Goal: Task Accomplishment & Management: Use online tool/utility

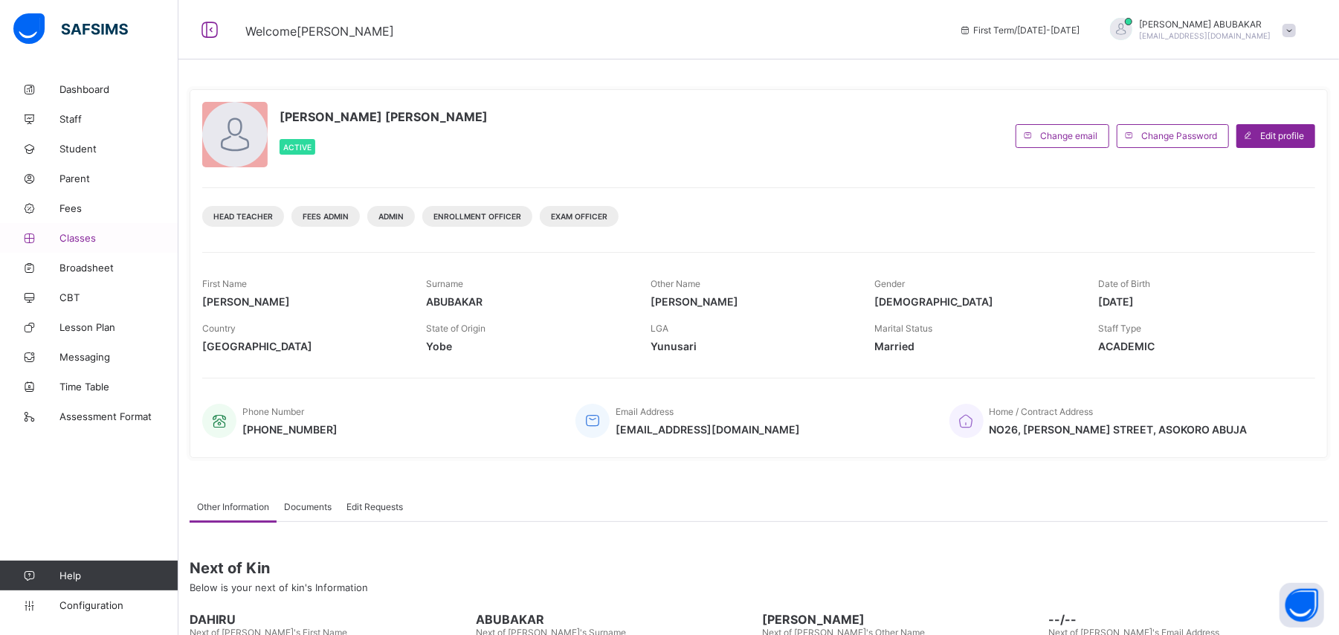
click at [86, 238] on span "Classes" at bounding box center [118, 238] width 119 height 12
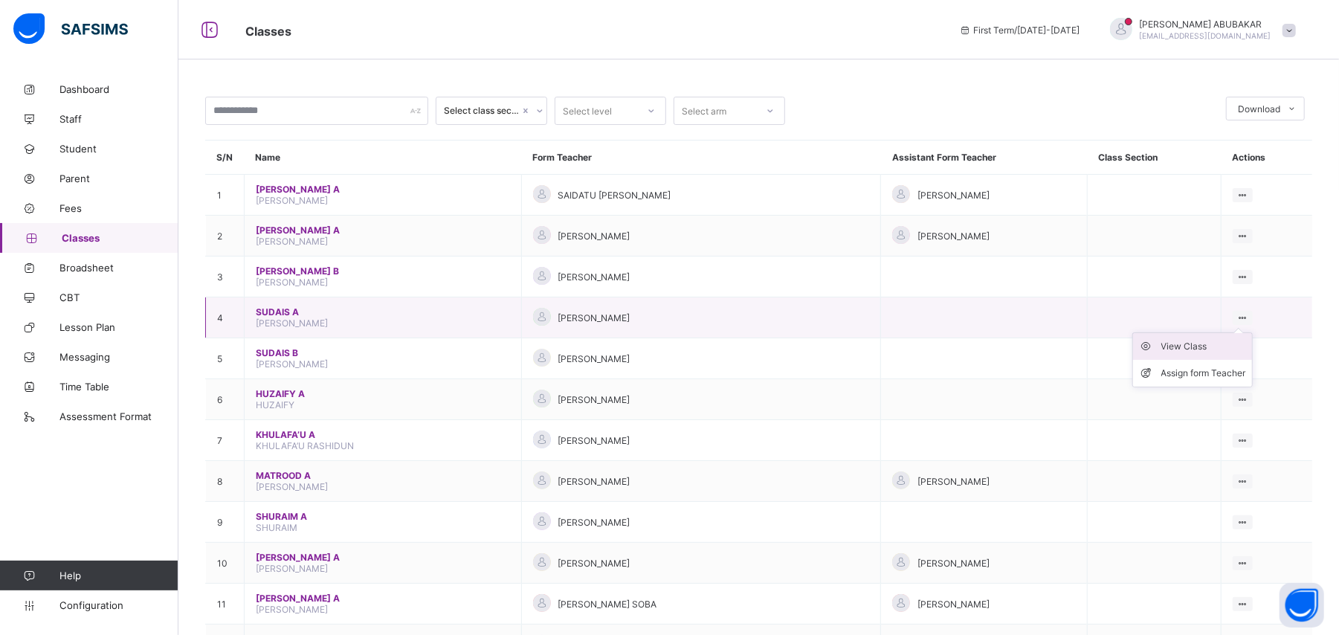
click at [1214, 350] on div "View Class" at bounding box center [1204, 346] width 85 height 15
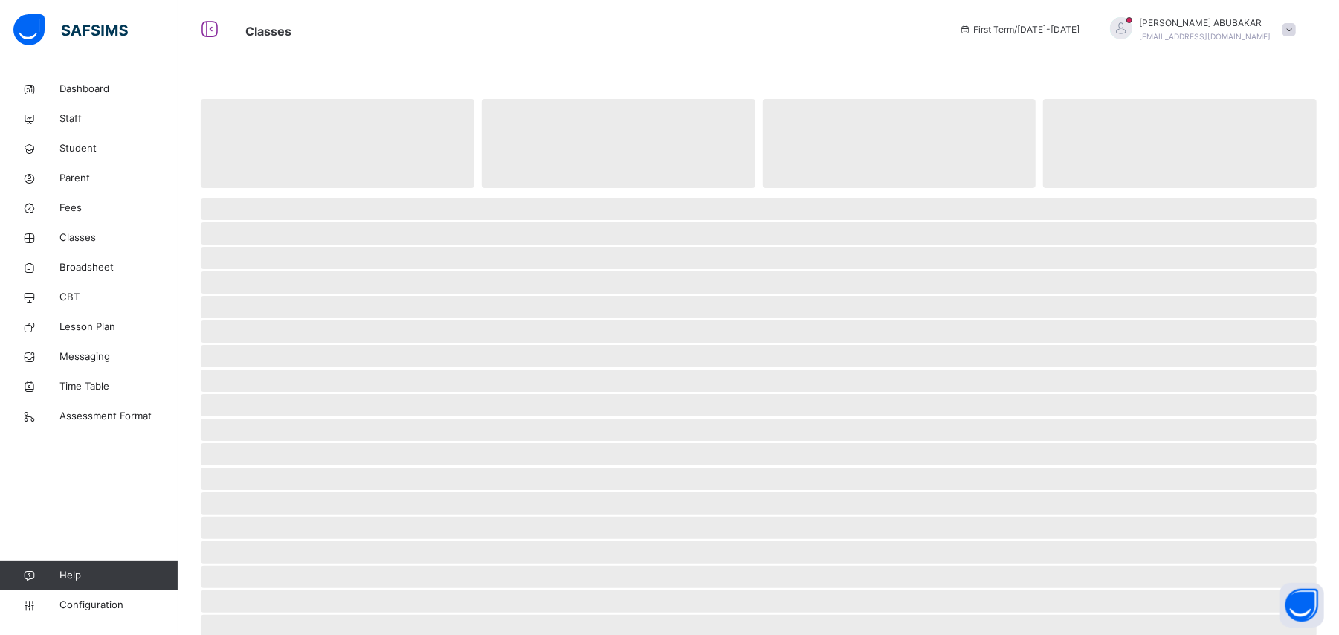
click at [1214, 350] on span "‌" at bounding box center [759, 356] width 1116 height 22
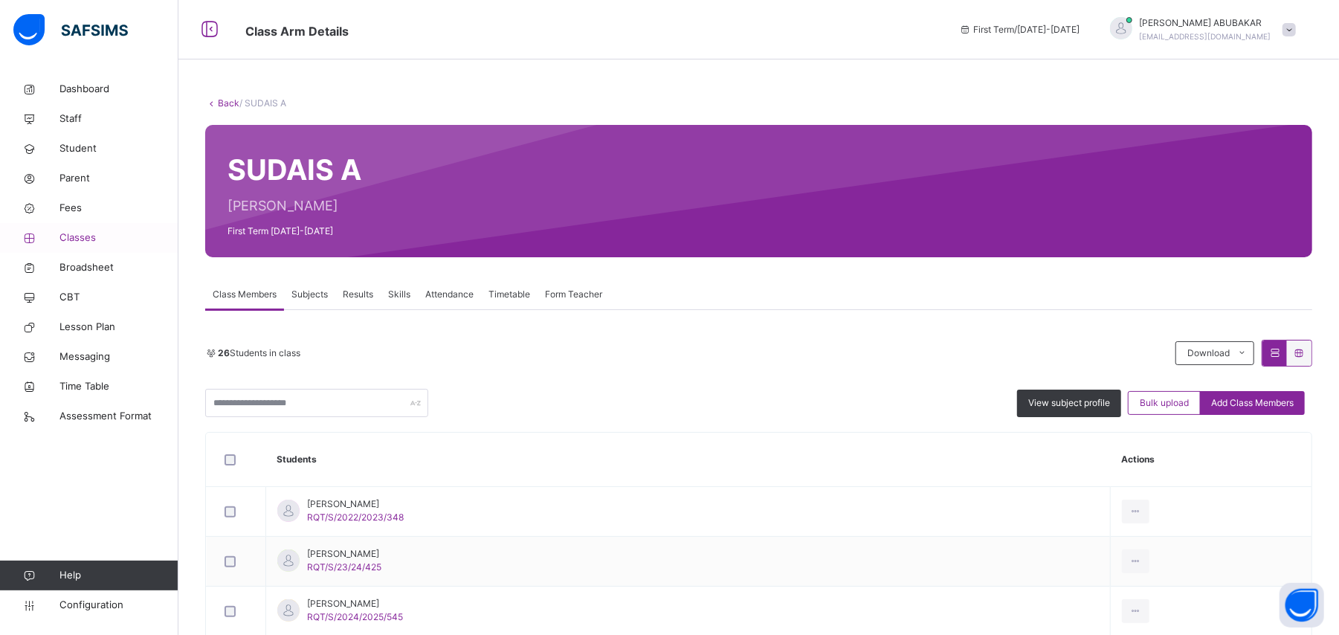
click at [85, 247] on link "Classes" at bounding box center [89, 238] width 178 height 30
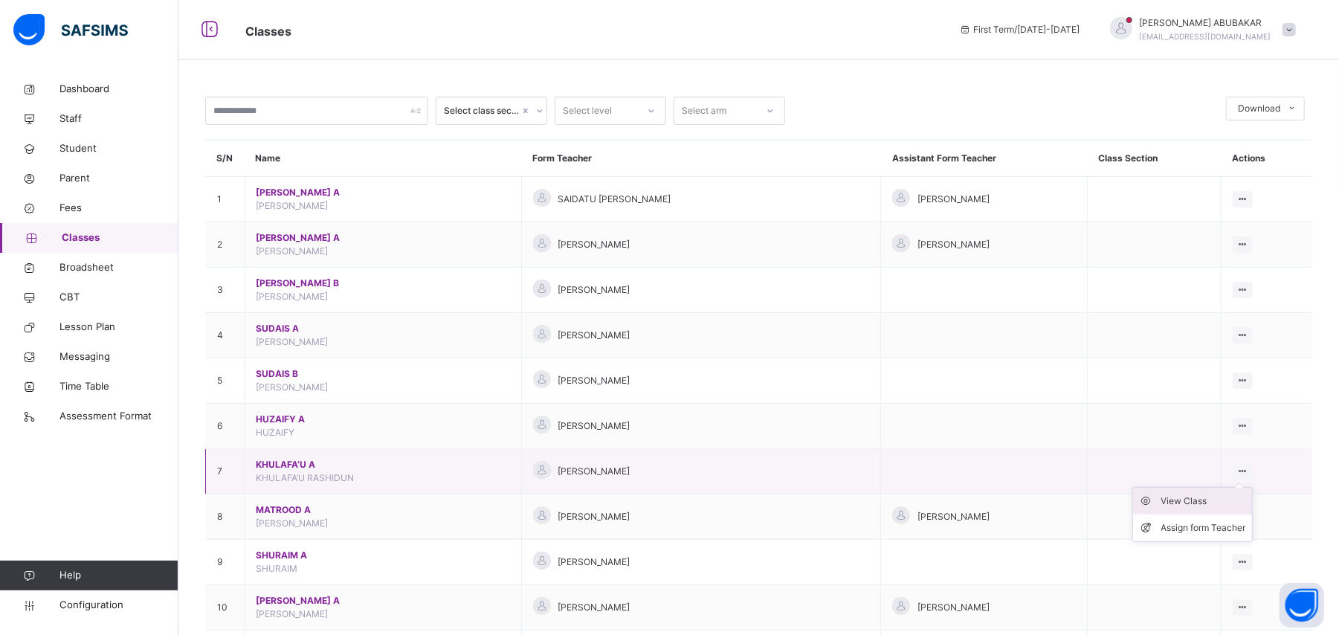
click at [1217, 501] on div "View Class" at bounding box center [1204, 501] width 85 height 15
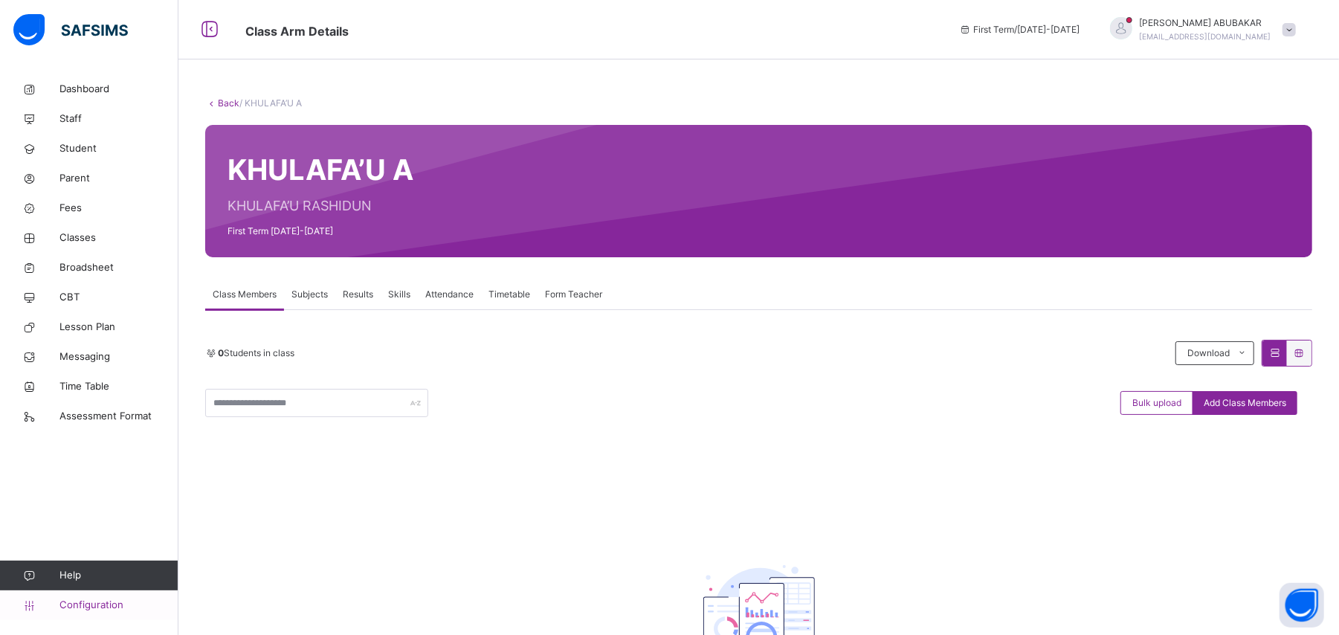
click at [90, 607] on span "Configuration" at bounding box center [118, 605] width 118 height 15
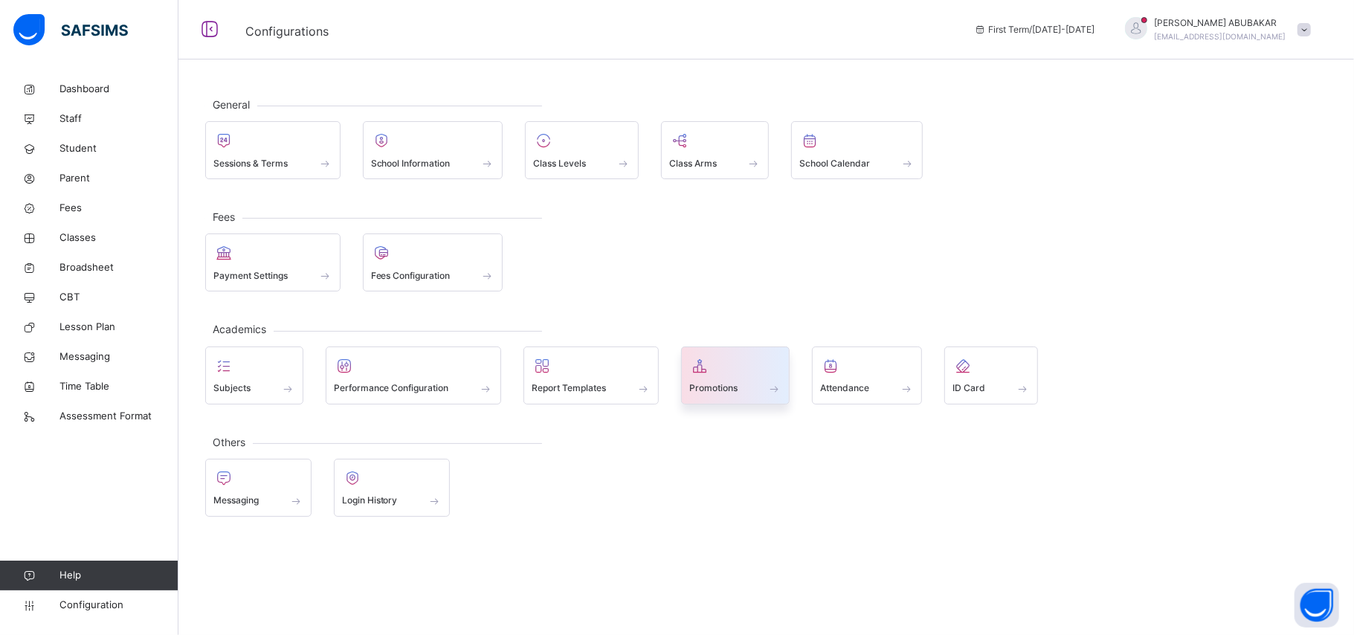
click at [779, 378] on span at bounding box center [735, 379] width 93 height 4
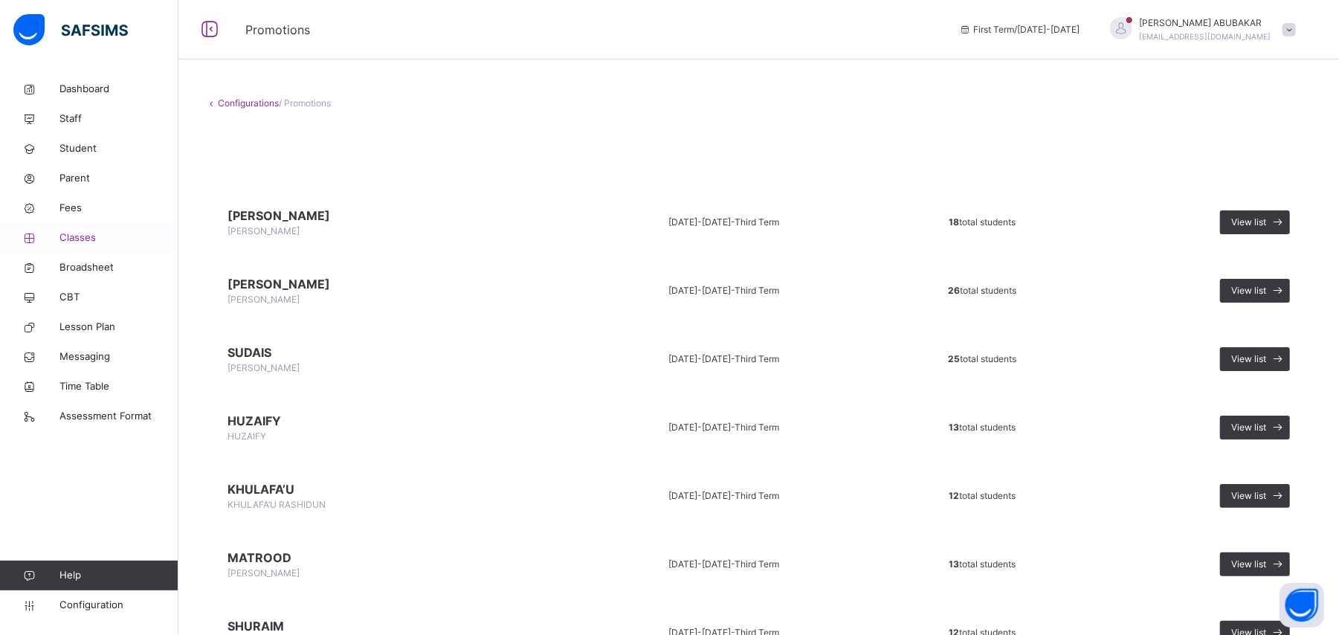
click at [79, 248] on link "Classes" at bounding box center [89, 238] width 178 height 30
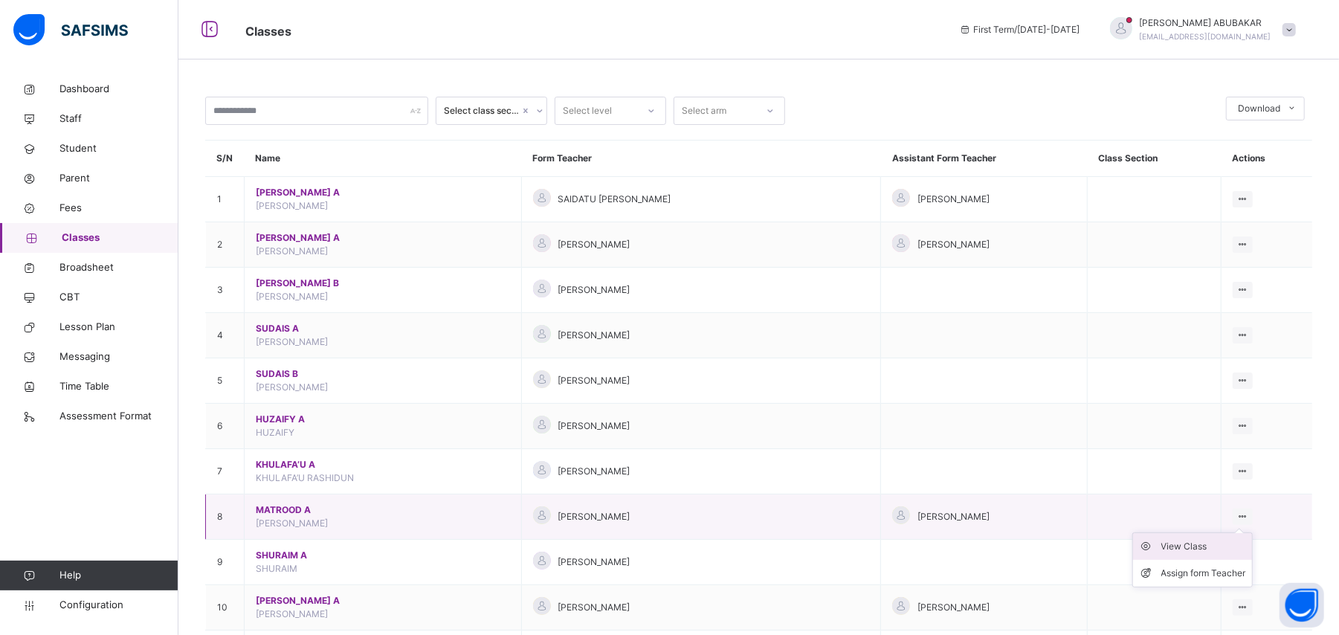
click at [1230, 547] on div "View Class" at bounding box center [1204, 546] width 85 height 15
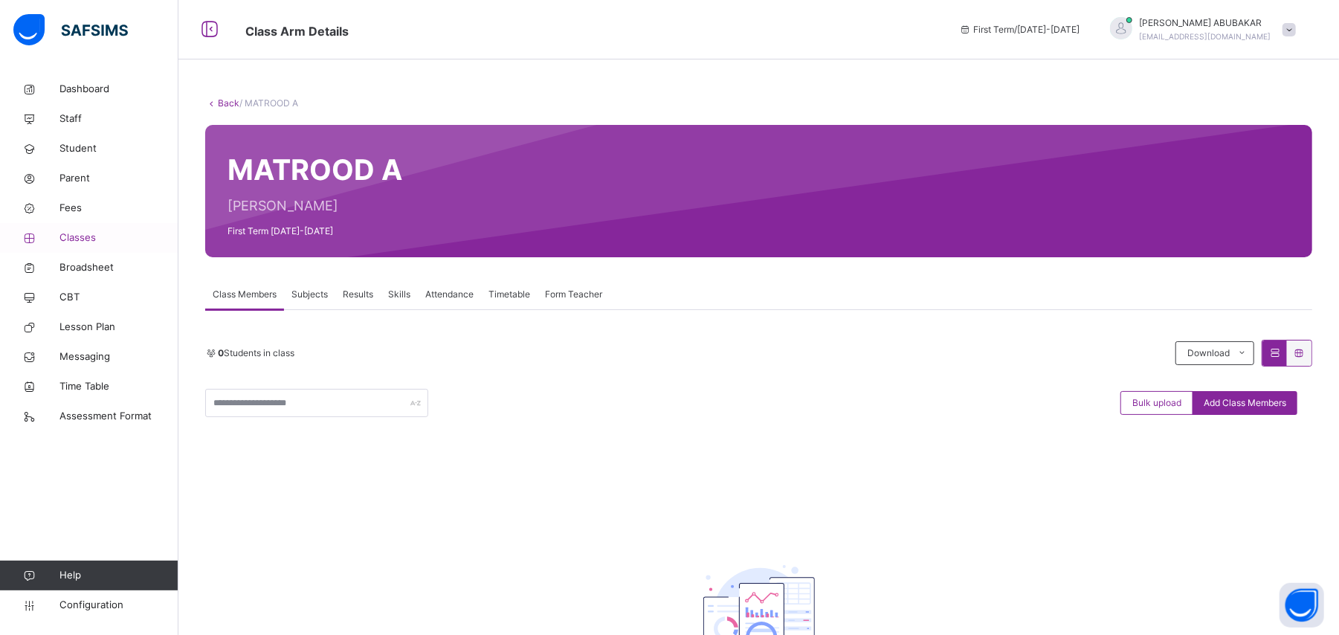
click at [89, 241] on span "Classes" at bounding box center [118, 238] width 119 height 15
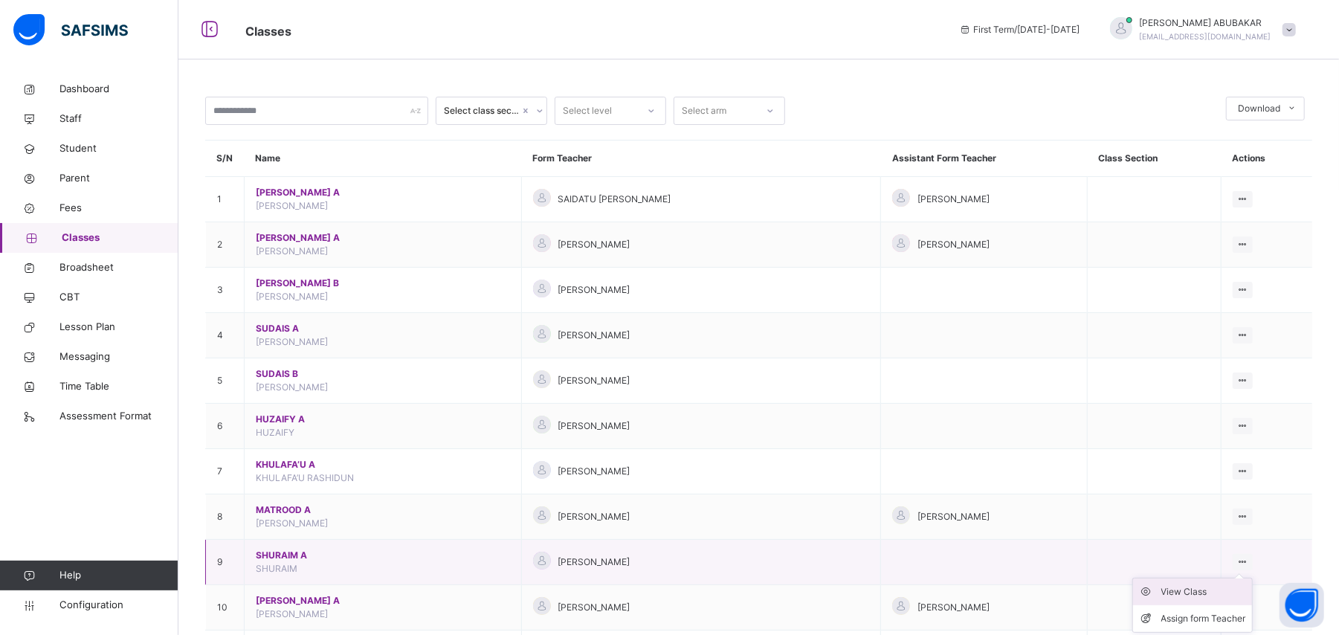
click at [1235, 593] on div "View Class" at bounding box center [1204, 592] width 85 height 15
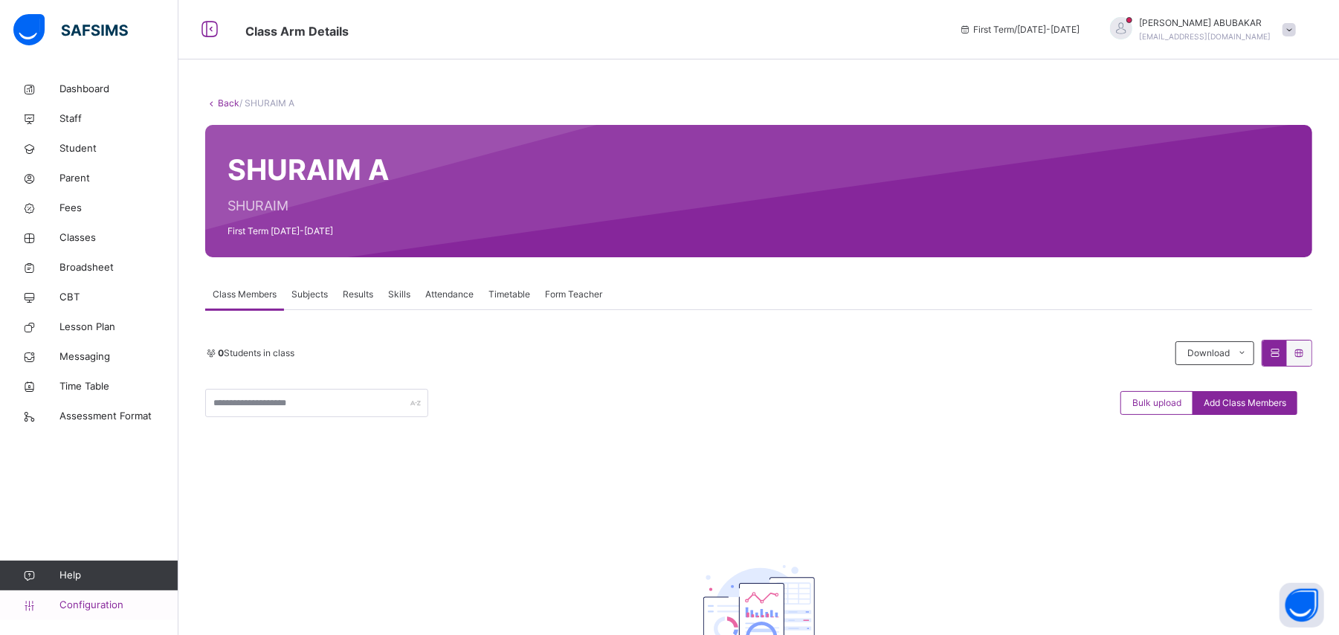
click at [89, 610] on span "Configuration" at bounding box center [118, 605] width 118 height 15
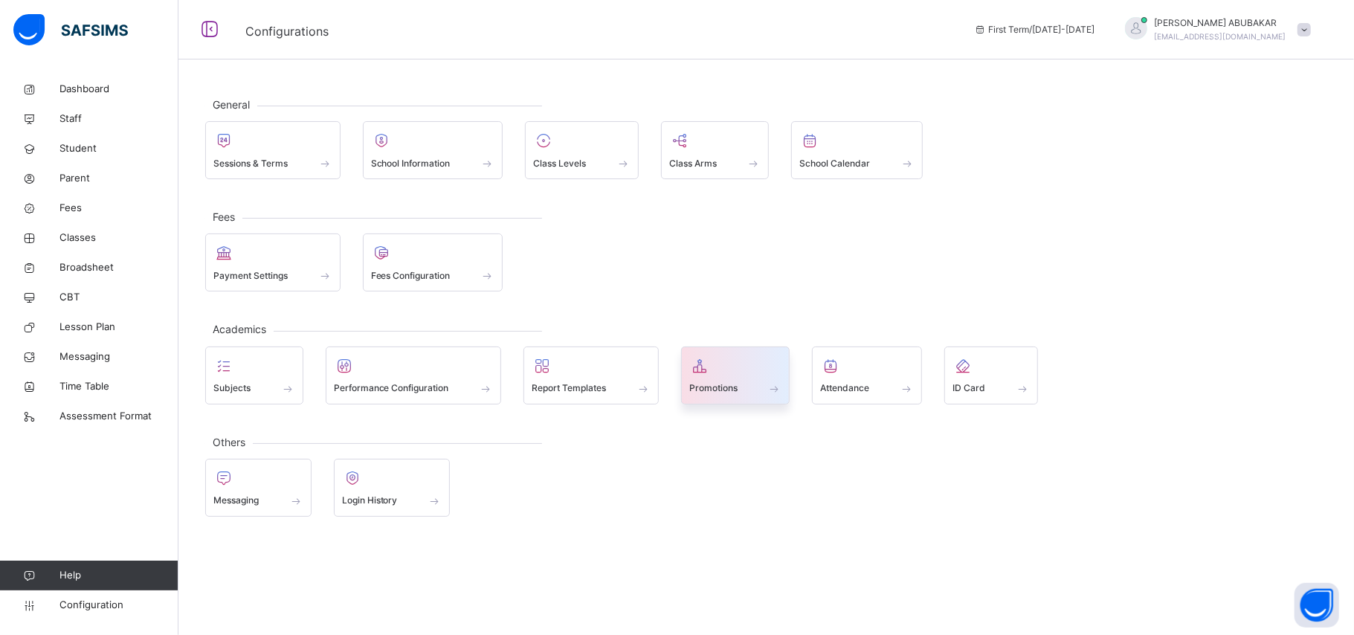
click at [744, 388] on div "Promotions" at bounding box center [735, 389] width 93 height 16
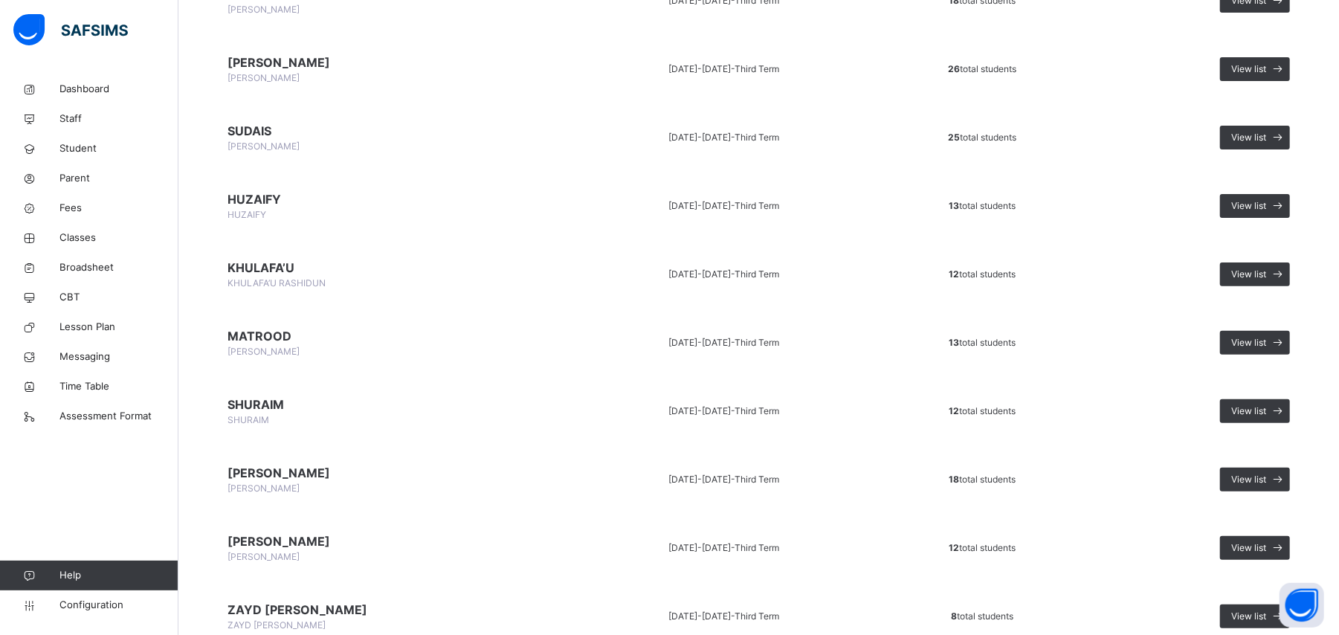
scroll to position [223, 0]
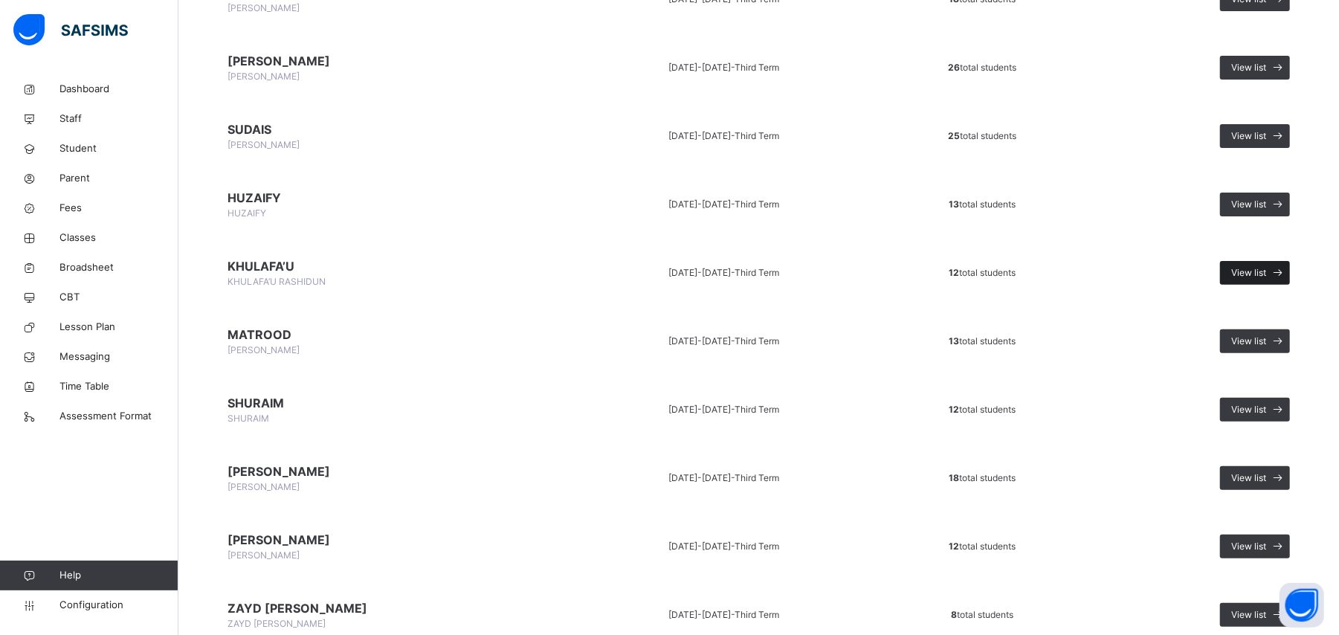
click at [1276, 263] on div "View list" at bounding box center [1255, 273] width 70 height 24
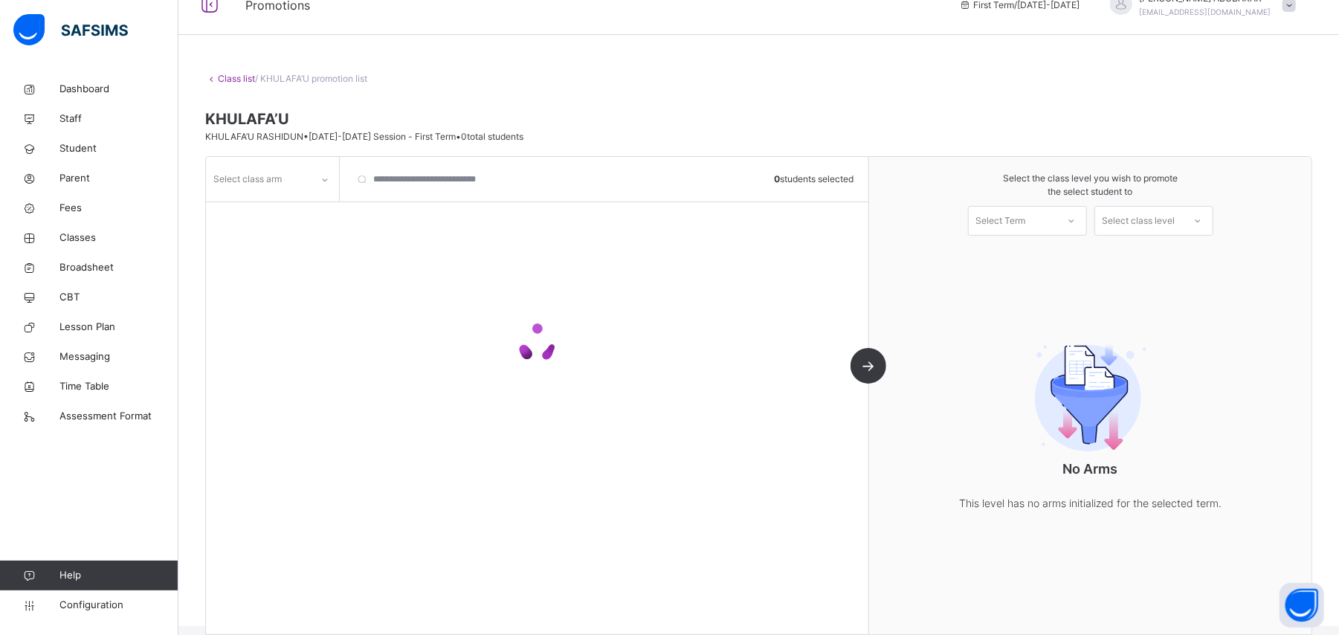
scroll to position [48, 0]
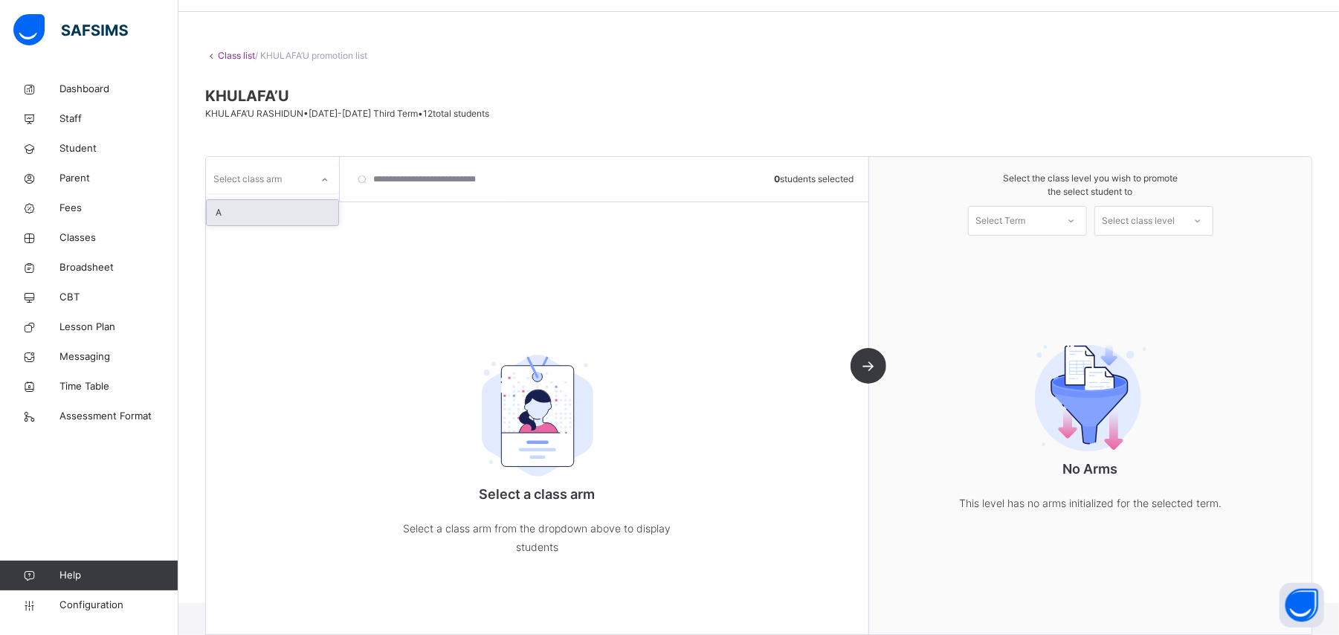
click at [325, 179] on icon at bounding box center [325, 180] width 9 height 15
click at [247, 213] on div "A" at bounding box center [273, 212] width 132 height 25
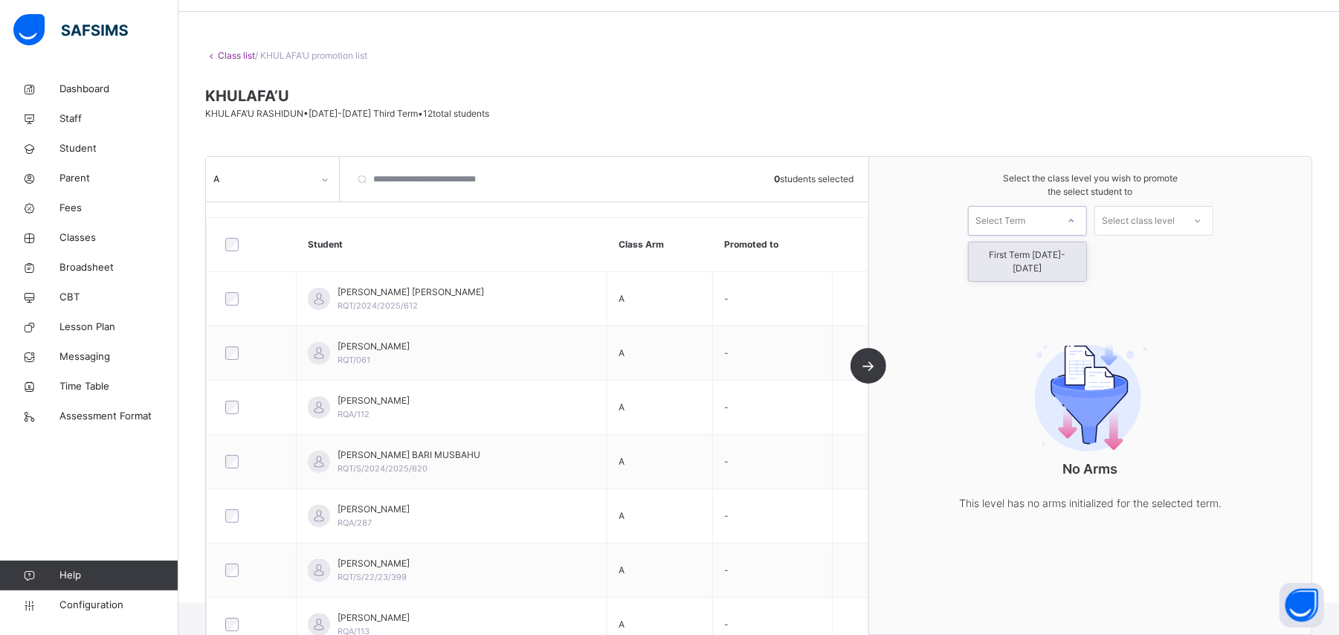
click at [1076, 221] on icon at bounding box center [1071, 220] width 9 height 15
click at [1075, 253] on div "First Term [DATE]-[DATE]" at bounding box center [1028, 261] width 118 height 39
click at [1203, 219] on icon at bounding box center [1198, 220] width 9 height 15
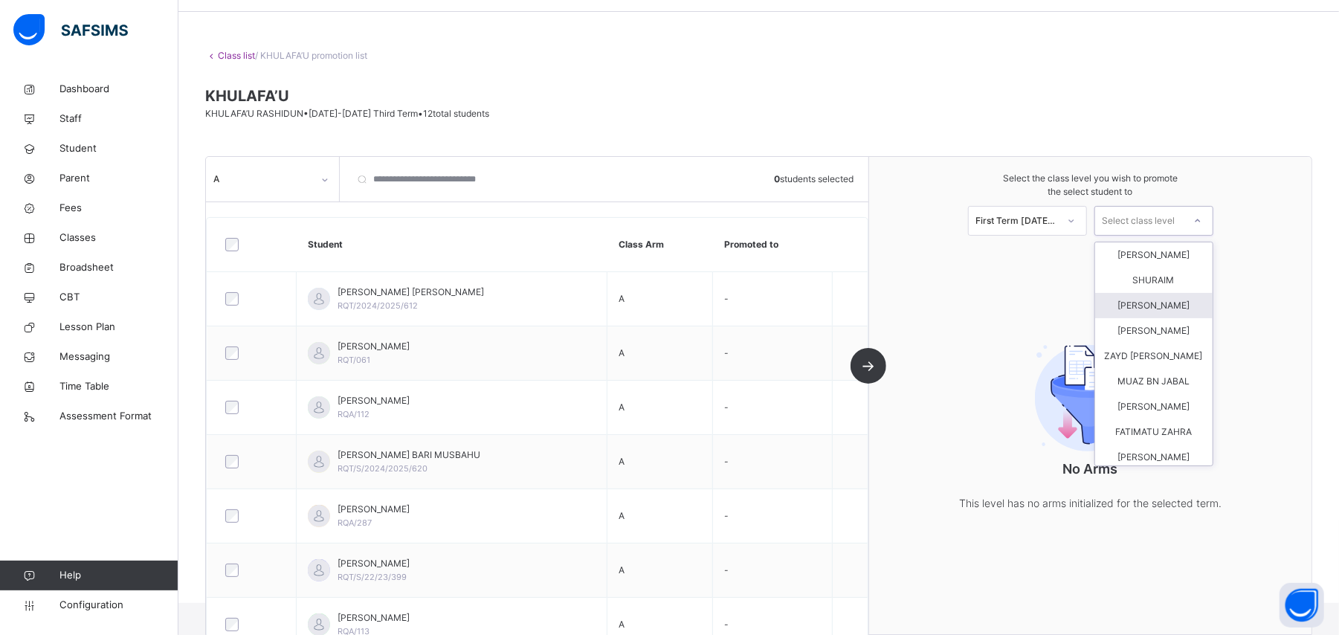
click at [1178, 315] on div "[PERSON_NAME]" at bounding box center [1154, 305] width 118 height 25
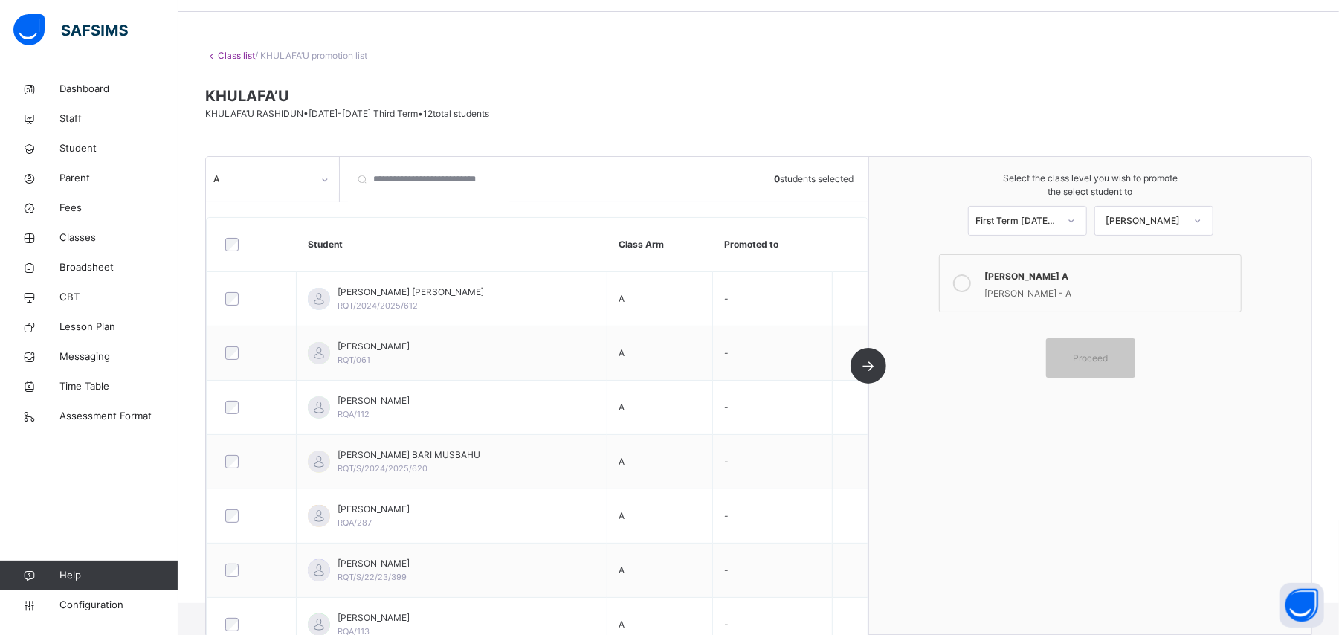
click at [971, 289] on icon at bounding box center [962, 283] width 18 height 18
click at [1098, 361] on span "Proceed" at bounding box center [1090, 358] width 35 height 13
click at [971, 283] on icon at bounding box center [962, 283] width 18 height 18
click at [971, 292] on icon at bounding box center [962, 283] width 18 height 18
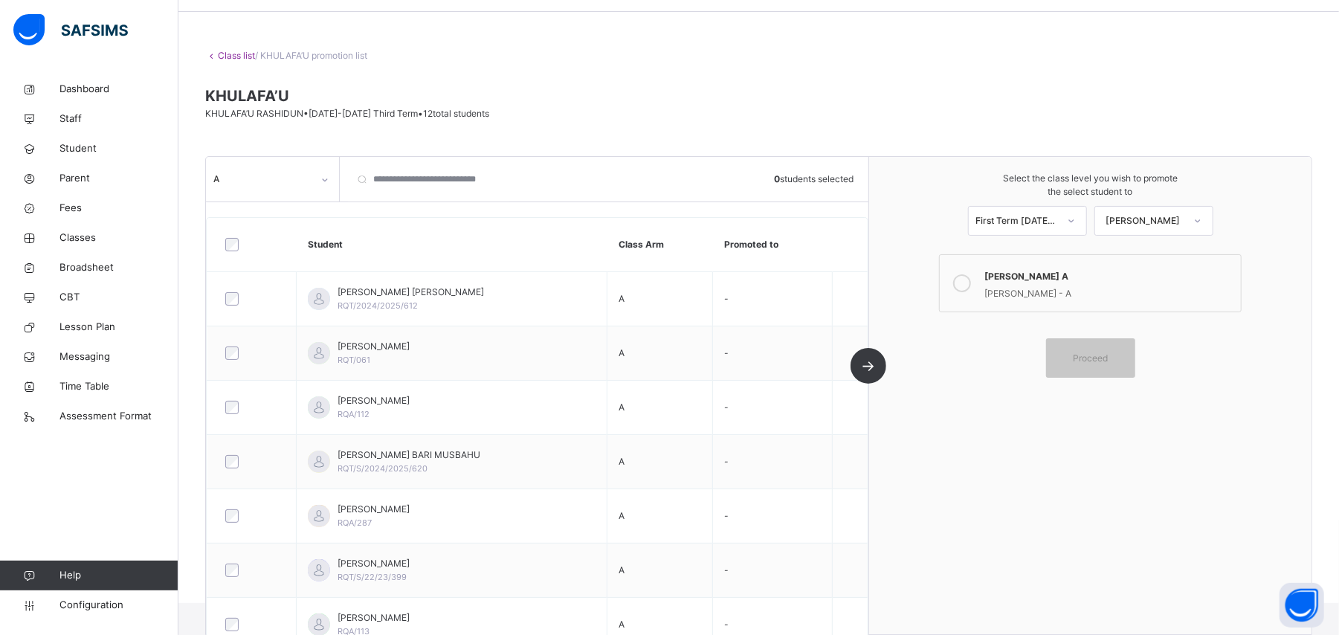
click at [971, 284] on icon at bounding box center [962, 283] width 18 height 18
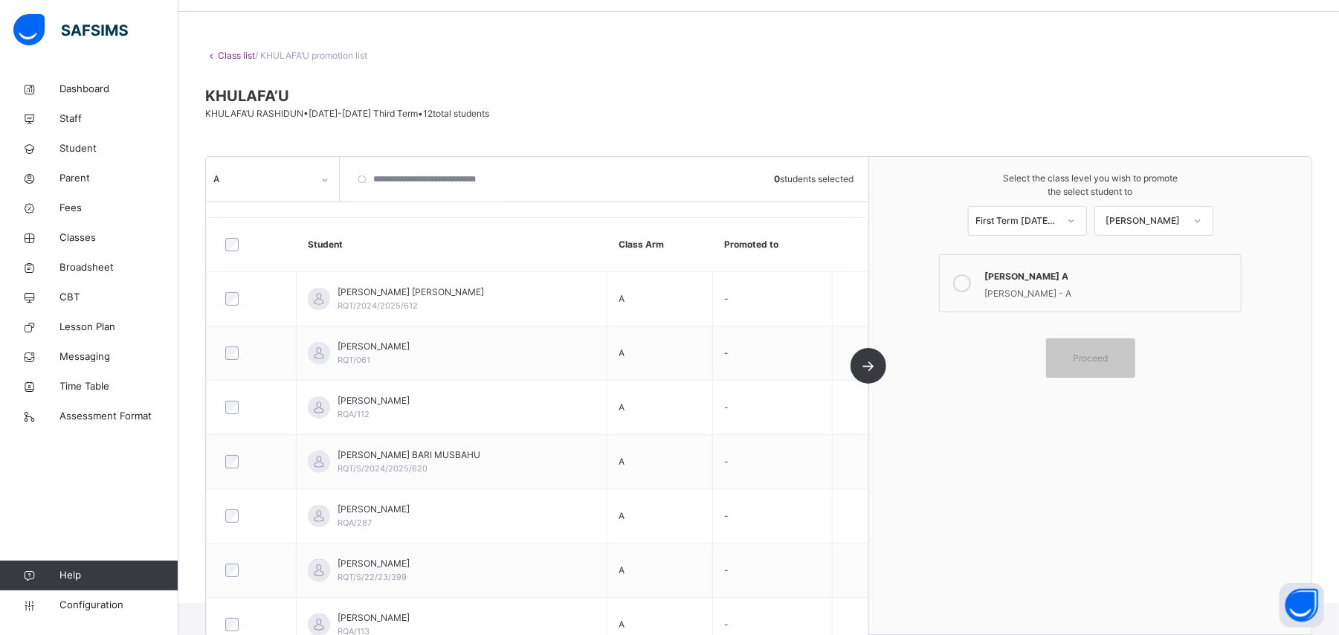
click at [971, 284] on icon at bounding box center [962, 283] width 18 height 18
click at [971, 287] on icon at bounding box center [962, 283] width 18 height 18
click at [1104, 363] on span "Proceed" at bounding box center [1090, 358] width 35 height 13
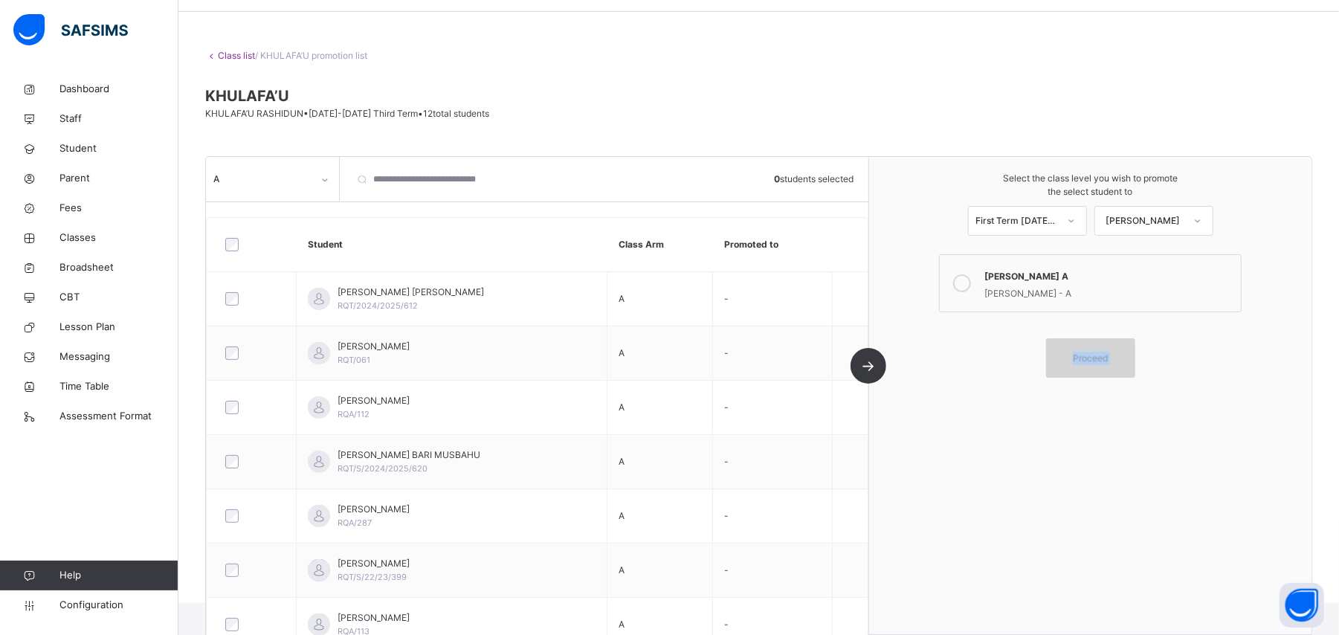
click at [1104, 363] on span "Proceed" at bounding box center [1090, 358] width 35 height 13
click at [1084, 375] on div "Proceed" at bounding box center [1090, 357] width 89 height 39
click at [971, 286] on icon at bounding box center [962, 283] width 18 height 18
click at [965, 283] on icon at bounding box center [962, 283] width 18 height 18
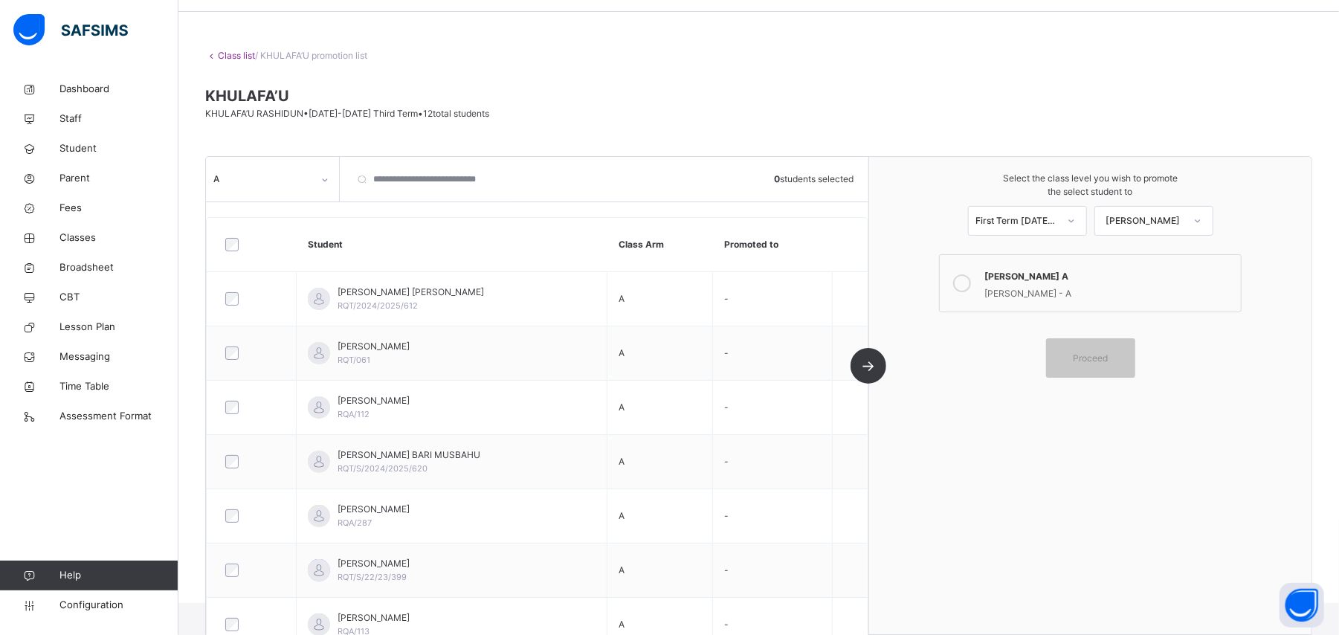
click at [965, 283] on icon at bounding box center [962, 283] width 18 height 18
drag, startPoint x: 1301, startPoint y: 0, endPoint x: 946, endPoint y: 181, distance: 399.1
click at [946, 181] on span "Select the class level you wish to promote the select student to" at bounding box center [1090, 185] width 413 height 27
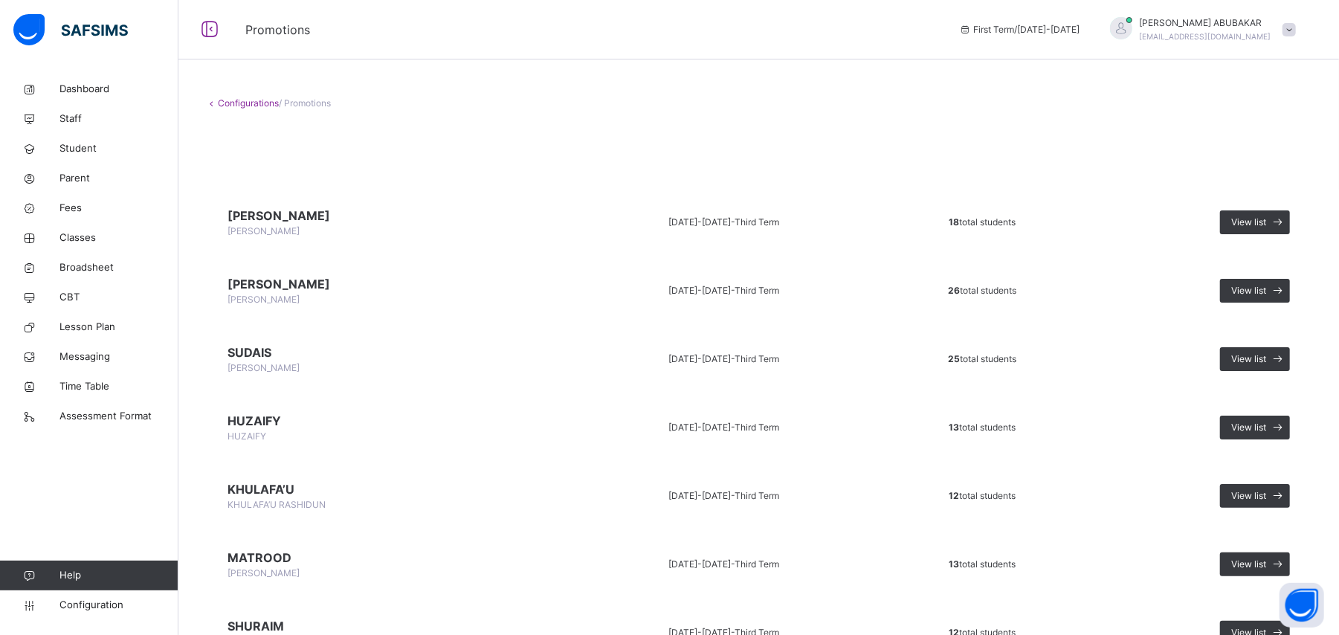
click at [1296, 25] on span at bounding box center [1289, 29] width 13 height 13
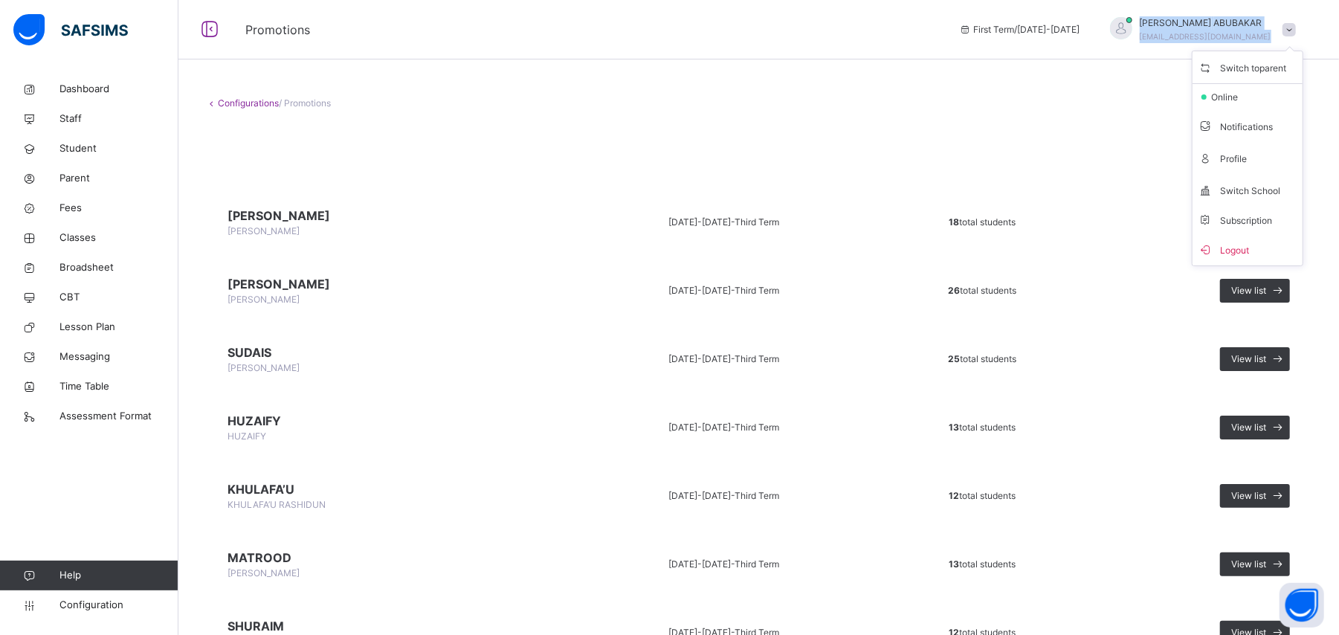
click at [1296, 25] on span at bounding box center [1289, 29] width 13 height 13
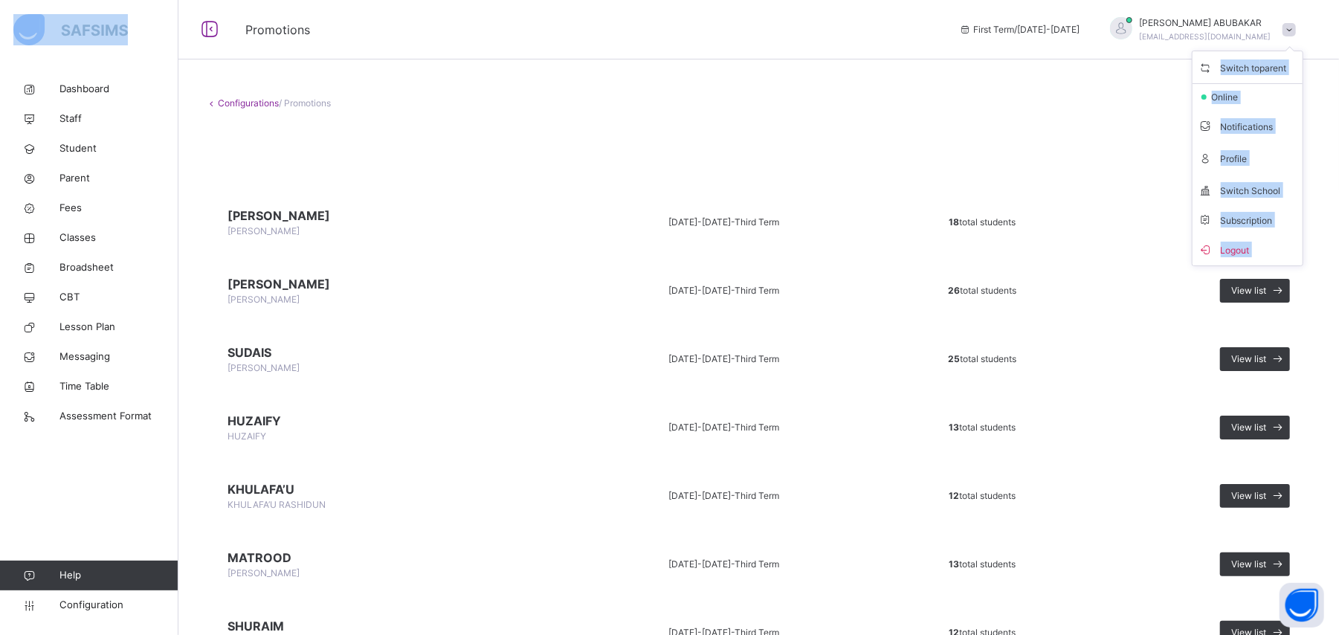
click at [1296, 25] on span at bounding box center [1289, 29] width 13 height 13
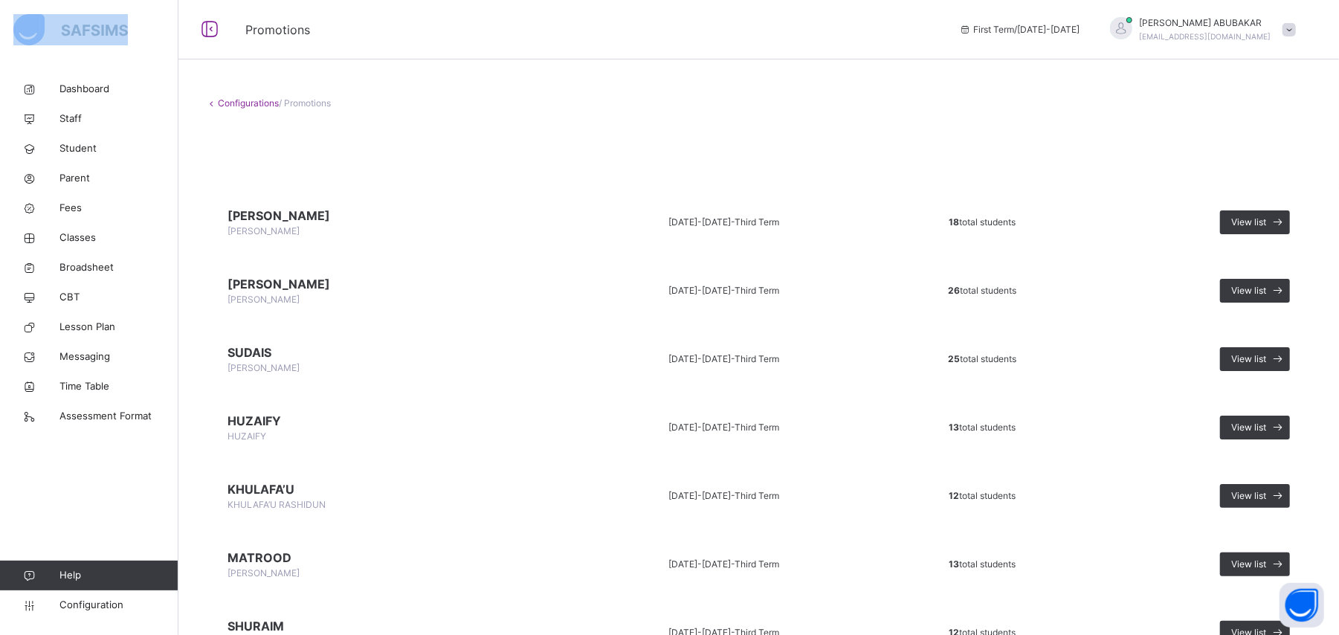
click at [1296, 25] on span at bounding box center [1289, 29] width 13 height 13
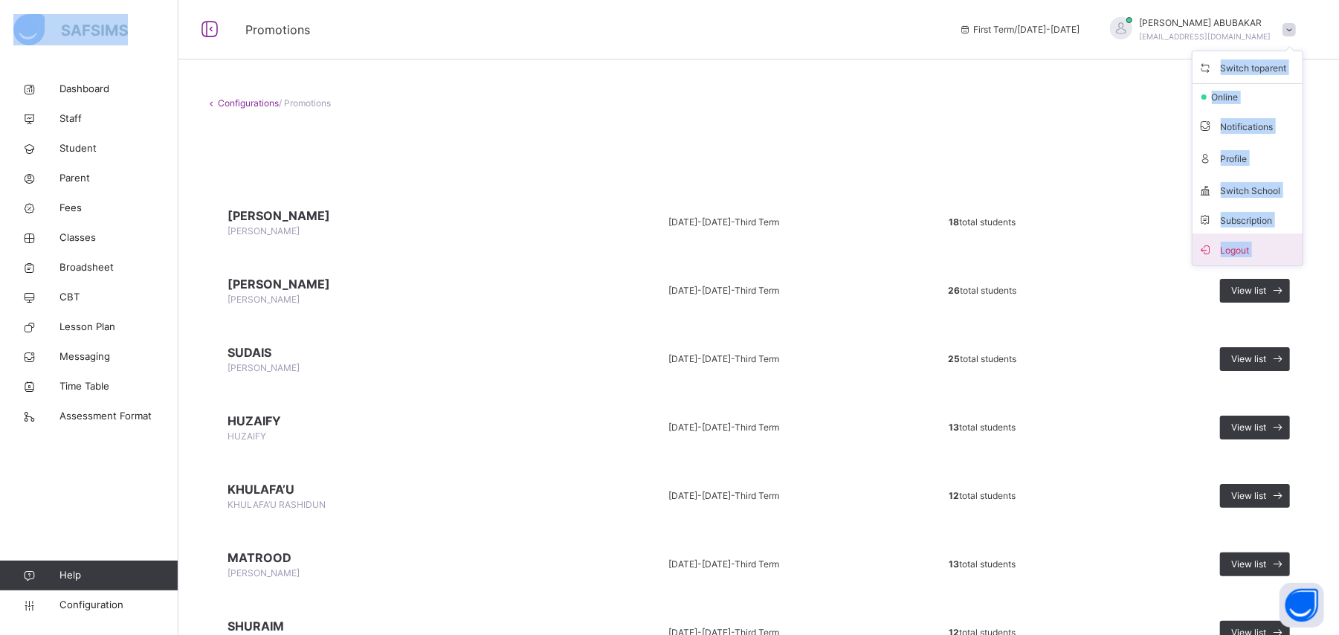
click at [1272, 251] on span "Logout" at bounding box center [1248, 249] width 98 height 20
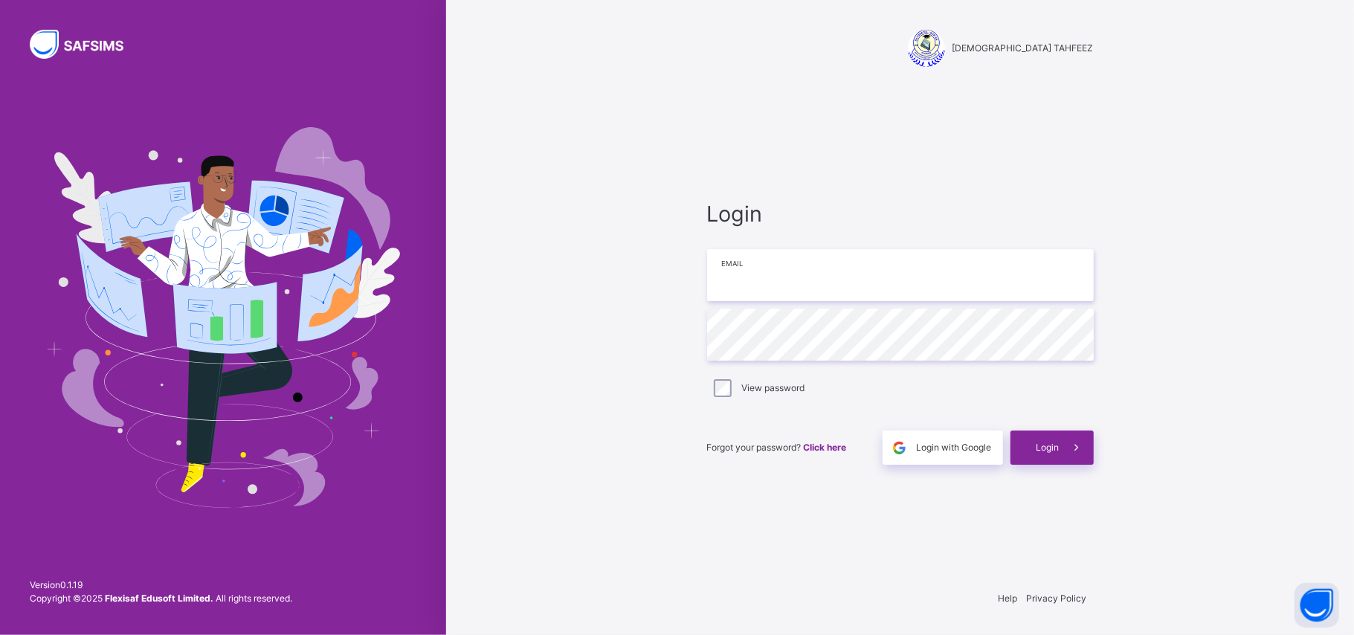
type input "**********"
click at [1060, 446] on span at bounding box center [1077, 448] width 34 height 34
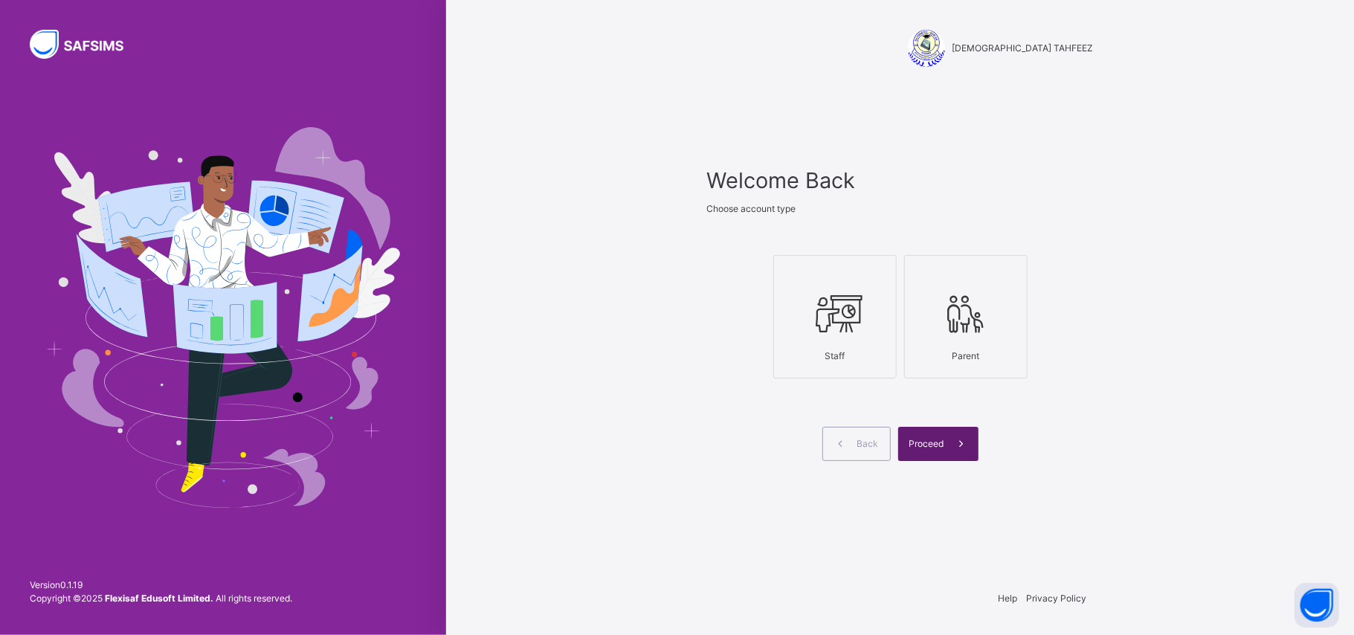
click at [953, 445] on icon at bounding box center [961, 444] width 16 height 17
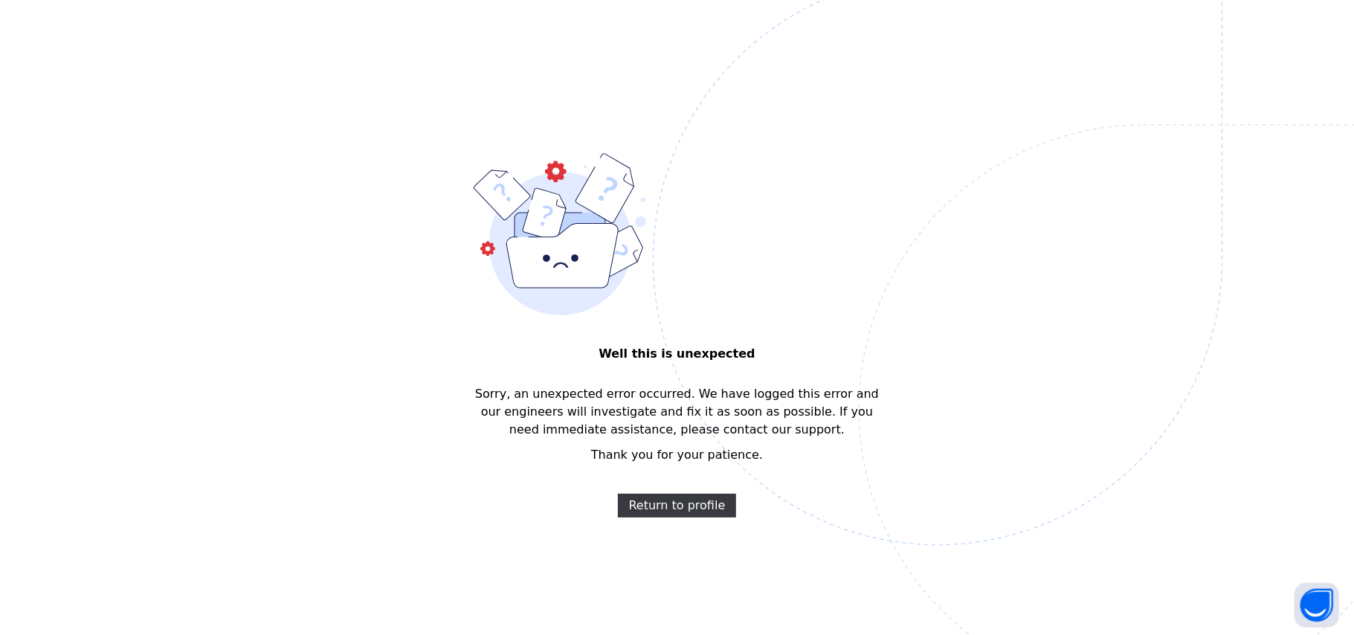
click at [729, 512] on img at bounding box center [1041, 334] width 776 height 719
click at [703, 515] on span "Return to profile" at bounding box center [677, 506] width 97 height 18
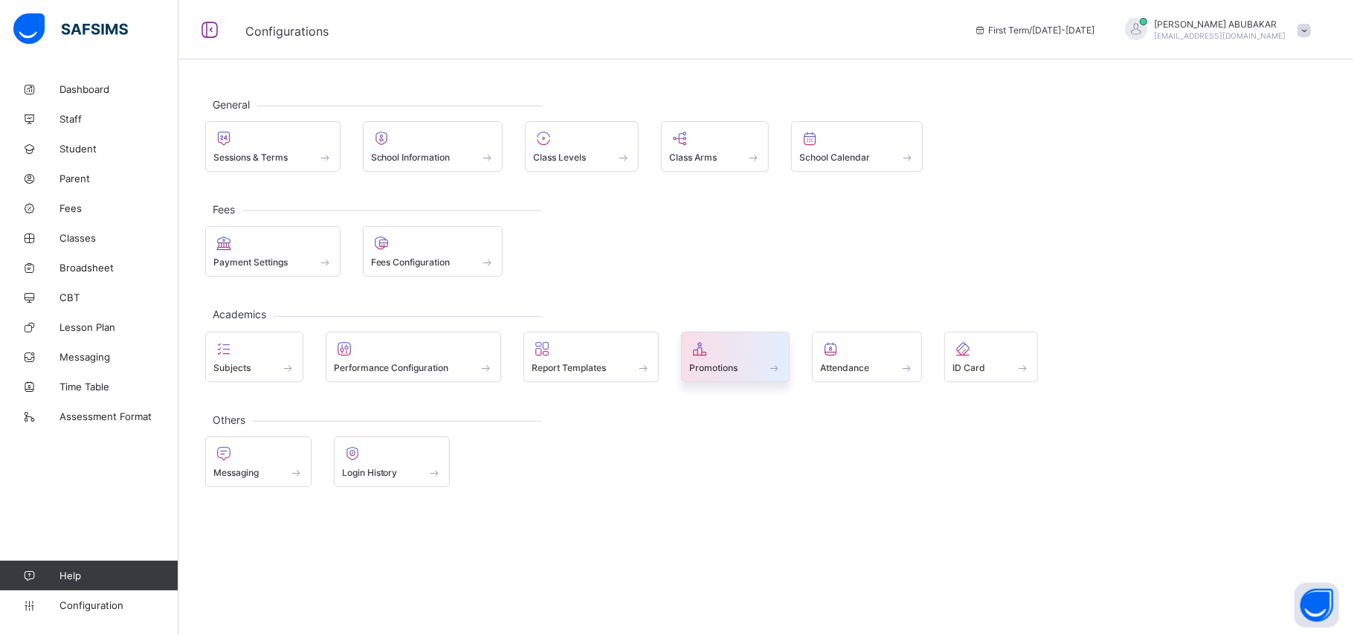
click at [736, 370] on span "Promotions" at bounding box center [713, 367] width 48 height 11
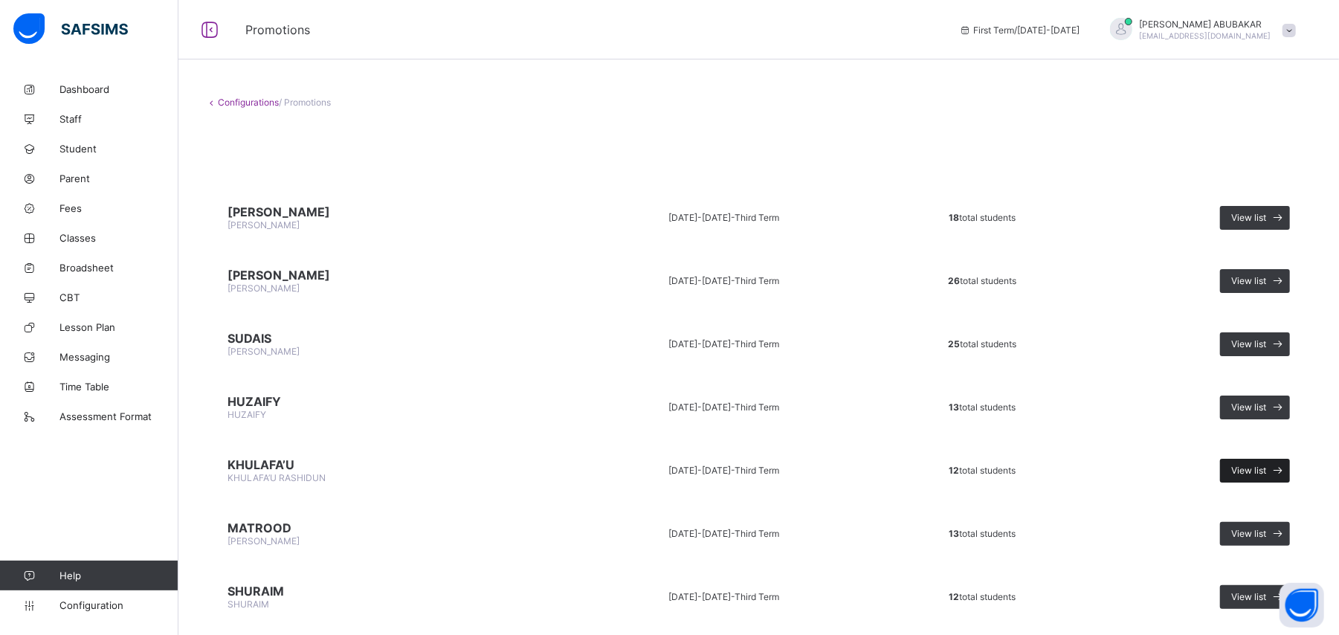
click at [1267, 465] on span "View list" at bounding box center [1249, 470] width 35 height 11
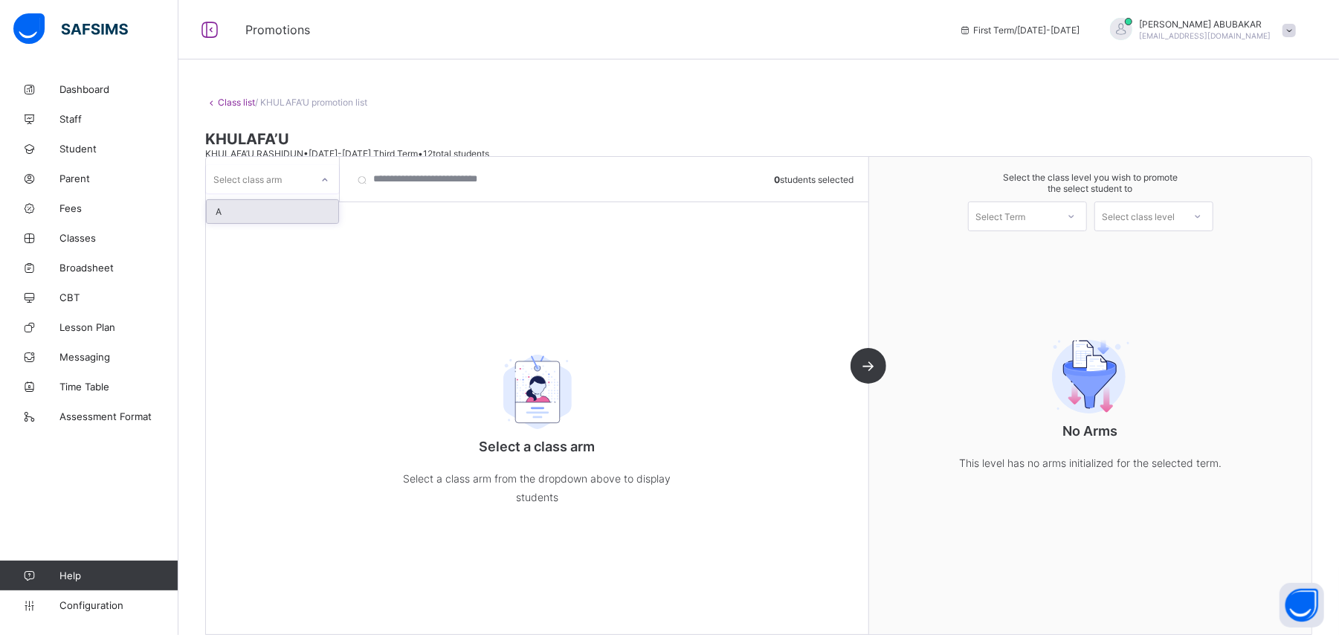
click at [323, 176] on icon at bounding box center [325, 180] width 9 height 15
click at [280, 220] on div "A" at bounding box center [273, 211] width 132 height 23
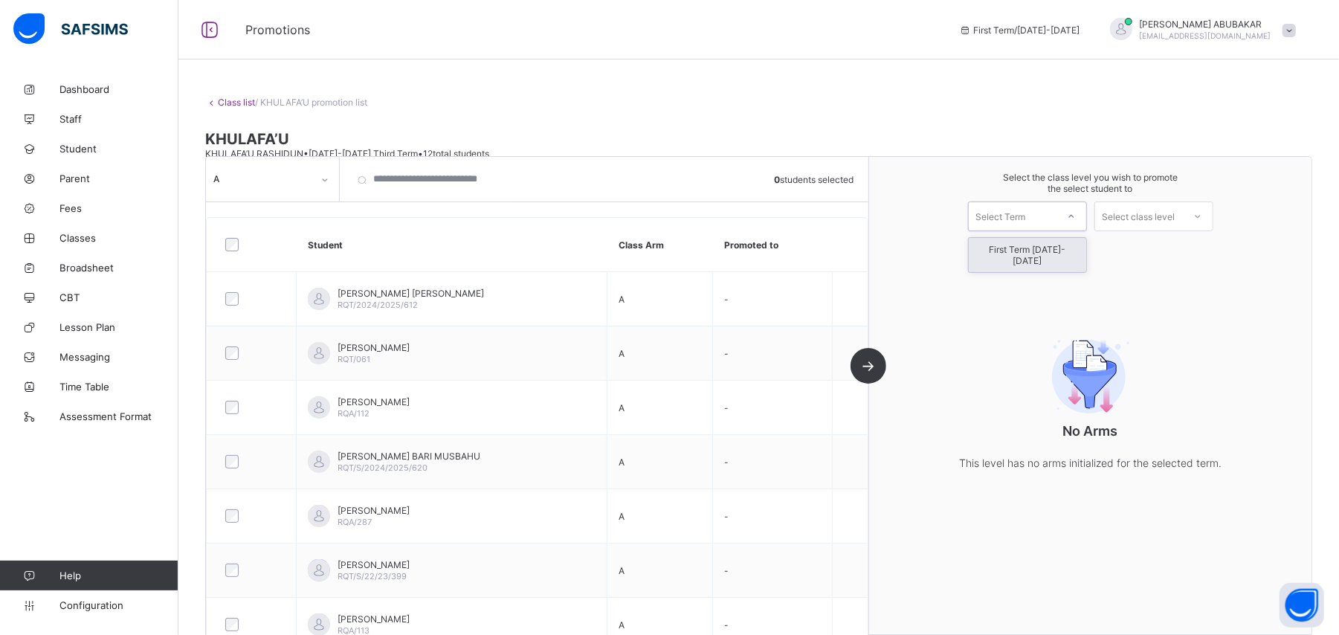
click at [1076, 211] on icon at bounding box center [1071, 216] width 9 height 15
click at [1071, 245] on div "First Term [DATE]-[DATE]" at bounding box center [1028, 255] width 118 height 34
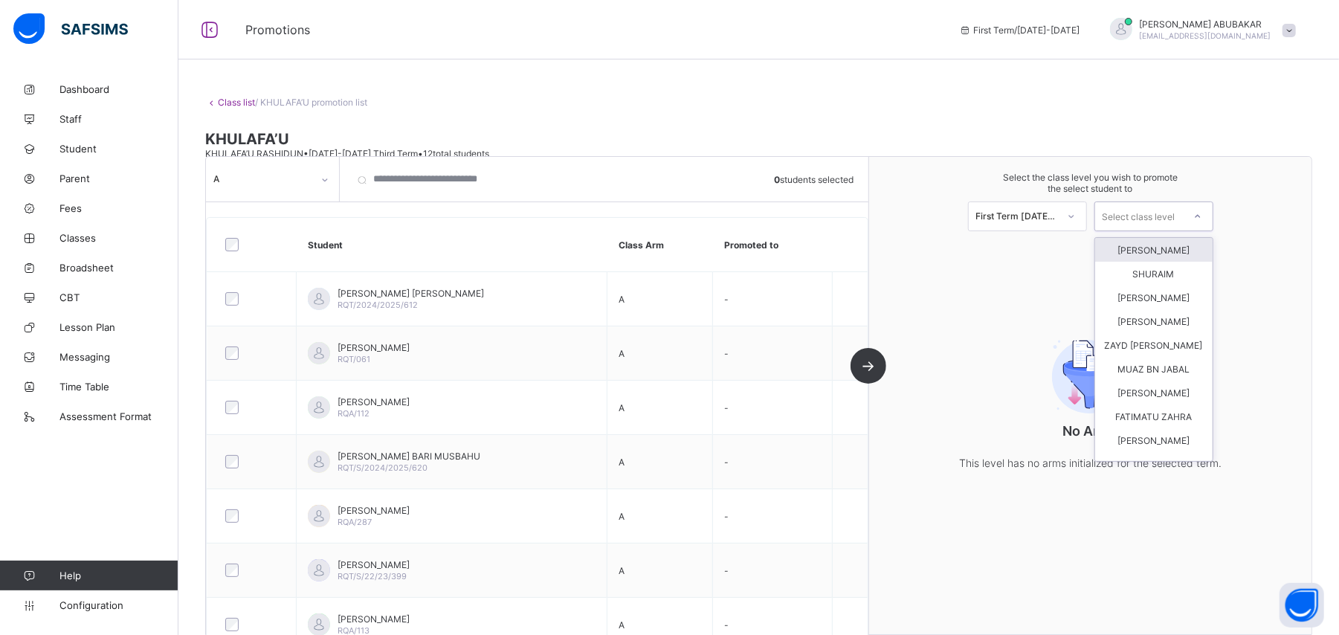
click at [1167, 208] on div "Select class level" at bounding box center [1139, 217] width 73 height 30
click at [1166, 302] on div "[PERSON_NAME]" at bounding box center [1154, 298] width 118 height 24
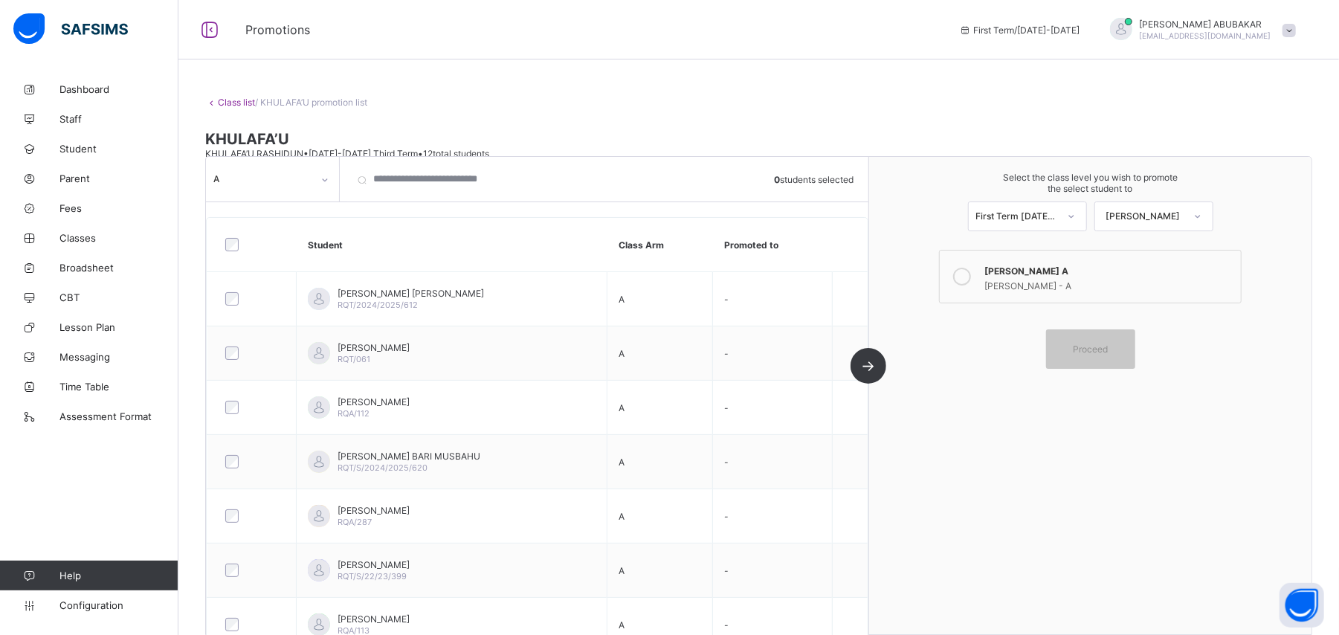
click at [1027, 289] on div "HUSARY - A" at bounding box center [1109, 284] width 248 height 15
click at [869, 376] on div "A 0 students selected Student Class Arm Promoted to AHMAD KORKA DIALLO RQT/2024…" at bounding box center [537, 395] width 663 height 477
click at [869, 373] on div "A 0 students selected Student Class Arm Promoted to AHMAD KORKA DIALLO RQT/2024…" at bounding box center [537, 395] width 663 height 477
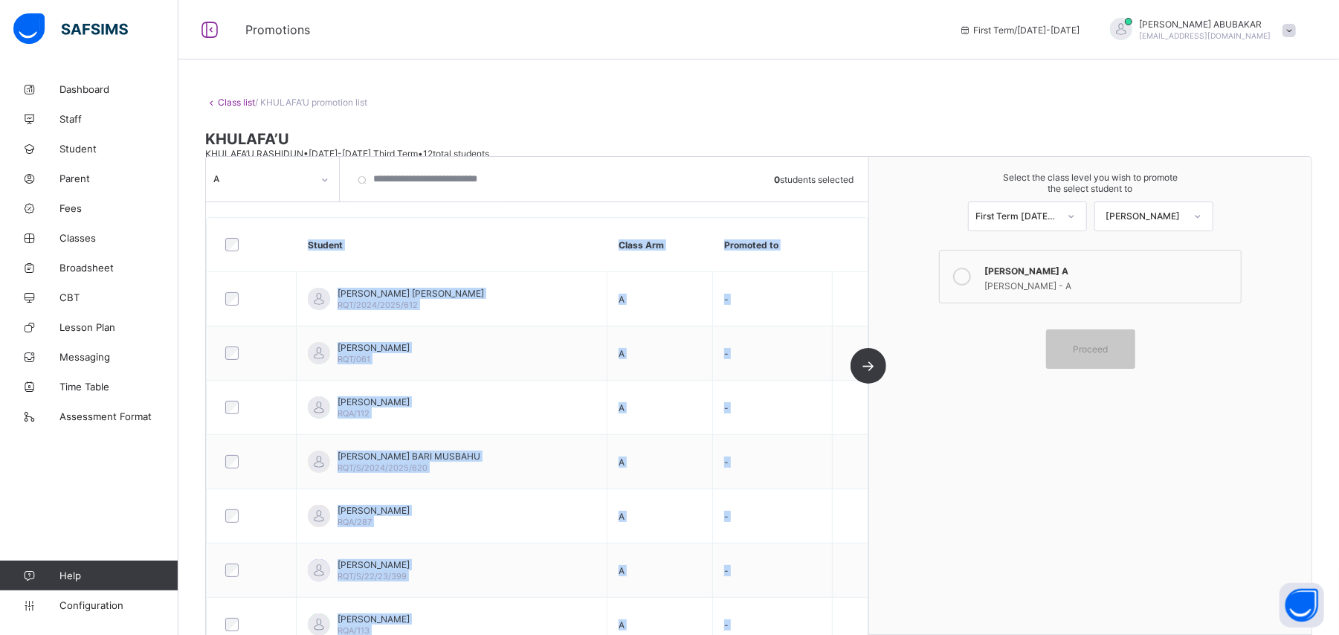
click at [869, 373] on div "A 0 students selected Student Class Arm Promoted to AHMAD KORKA DIALLO RQT/2024…" at bounding box center [537, 395] width 663 height 477
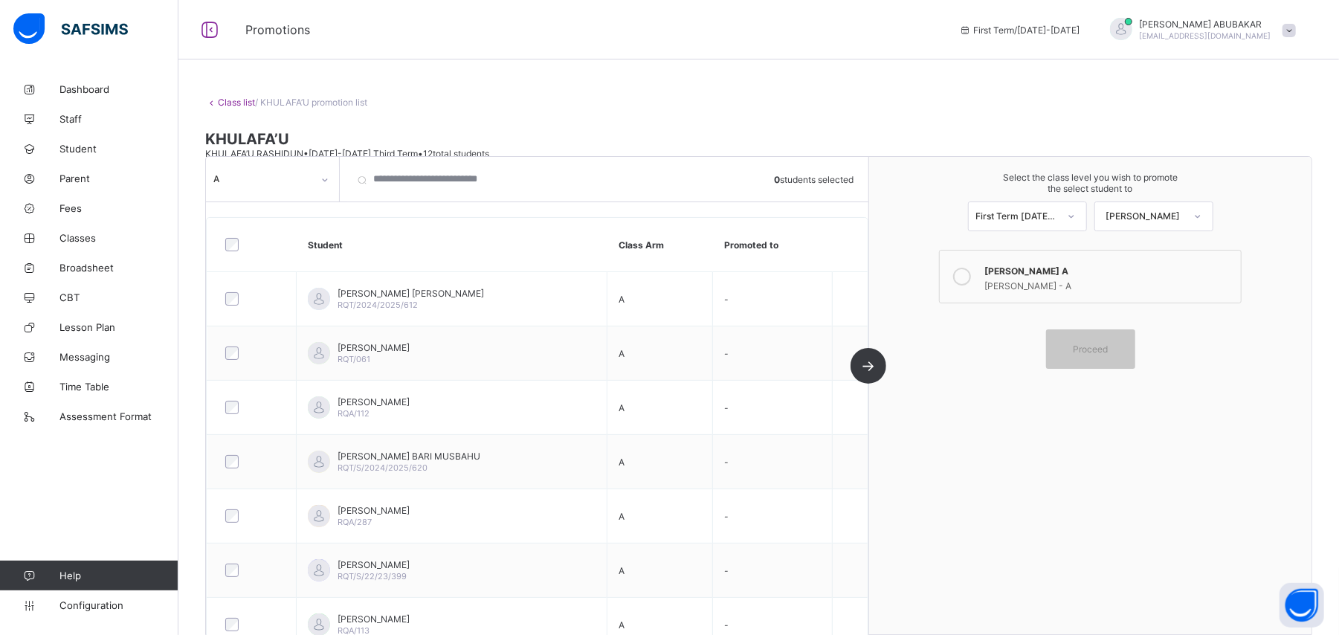
click at [1055, 451] on div "Select the class level you wish to promote the select student to First Term 202…" at bounding box center [1090, 395] width 443 height 477
click at [1081, 424] on div "Select the class level you wish to promote the select student to First Term 202…" at bounding box center [1090, 395] width 443 height 477
click at [1107, 353] on span "Proceed" at bounding box center [1090, 349] width 35 height 11
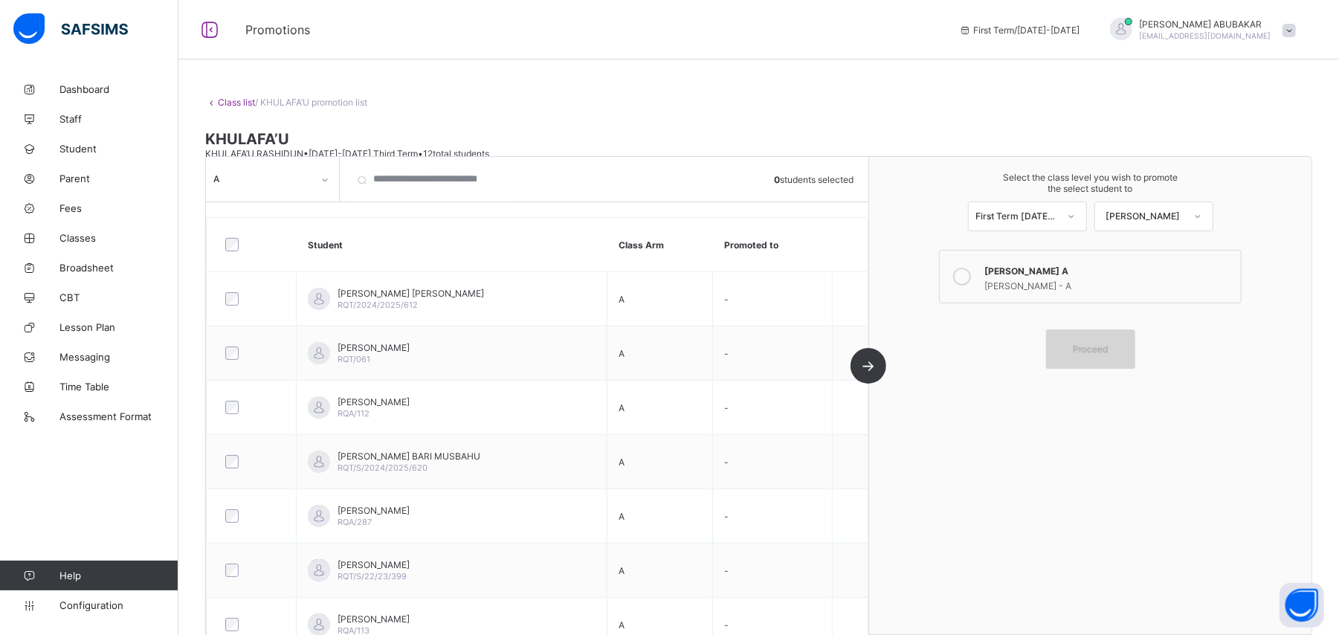
click at [1107, 353] on span "Proceed" at bounding box center [1090, 349] width 35 height 11
click at [1072, 363] on div "Proceed" at bounding box center [1090, 348] width 89 height 39
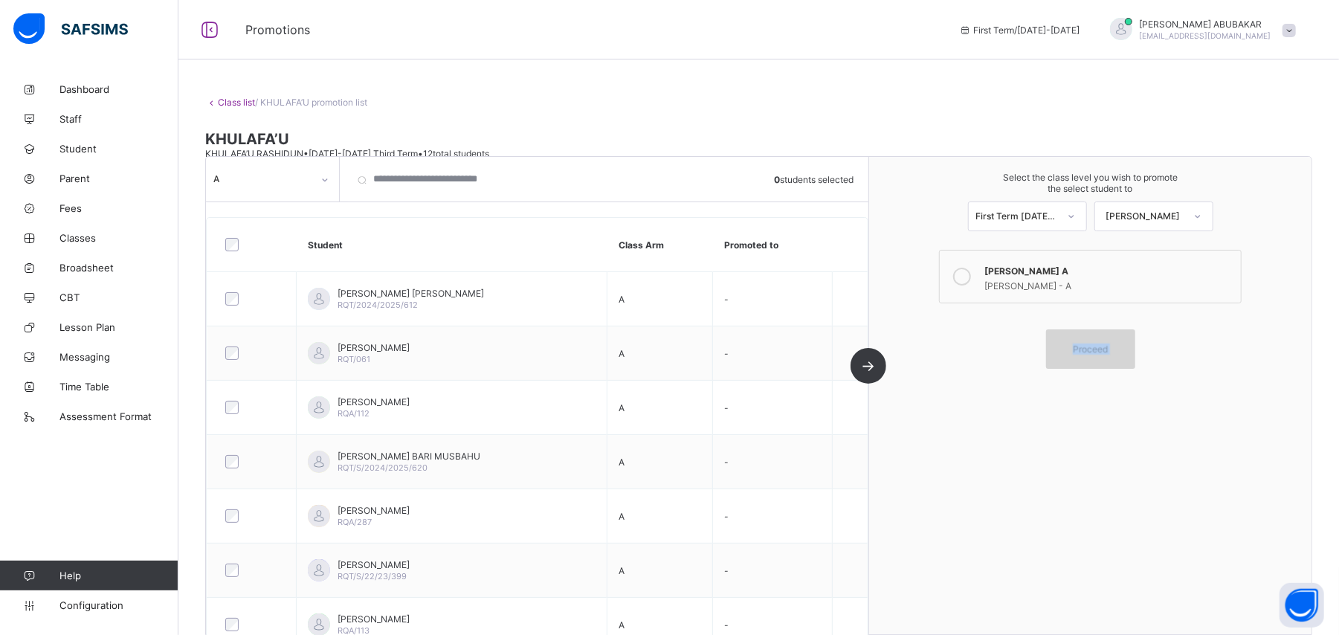
click at [1072, 363] on div "Proceed" at bounding box center [1090, 348] width 89 height 39
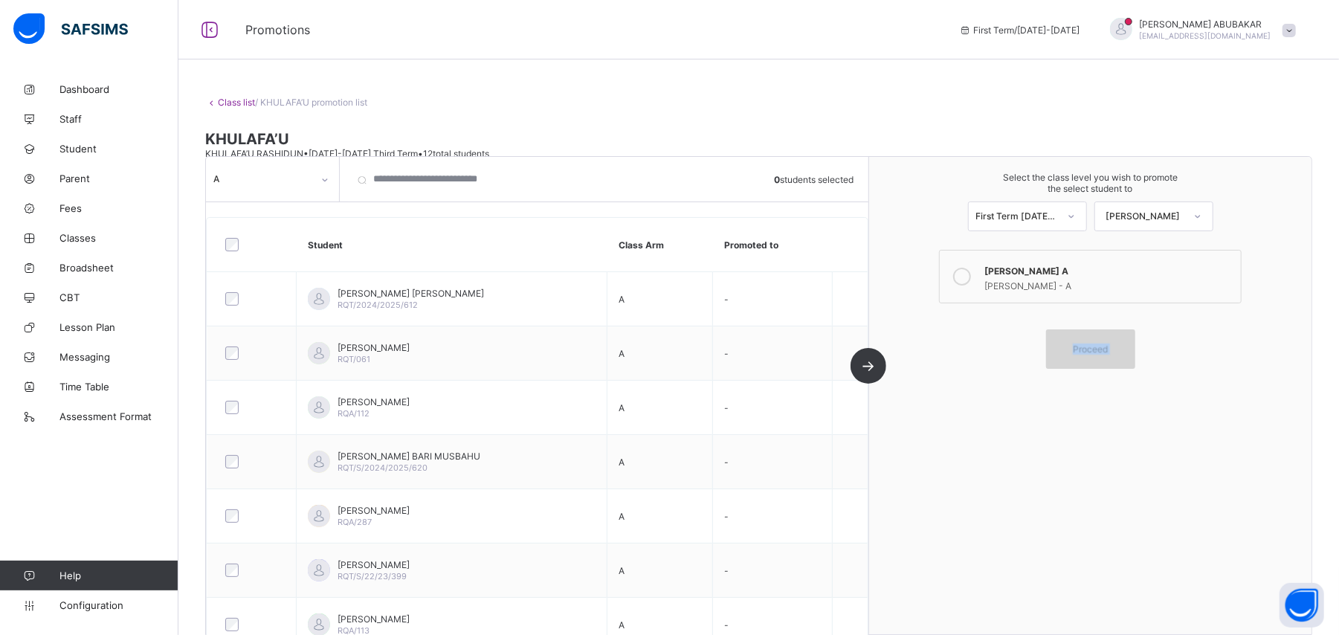
click at [1132, 342] on div "Proceed" at bounding box center [1090, 348] width 89 height 39
click at [962, 439] on div "Select the class level you wish to promote the select student to First Term 202…" at bounding box center [1090, 395] width 443 height 477
click at [1108, 349] on span "Proceed" at bounding box center [1090, 349] width 35 height 11
click at [1095, 357] on div "Proceed" at bounding box center [1090, 348] width 89 height 39
click at [1076, 215] on icon at bounding box center [1071, 216] width 9 height 15
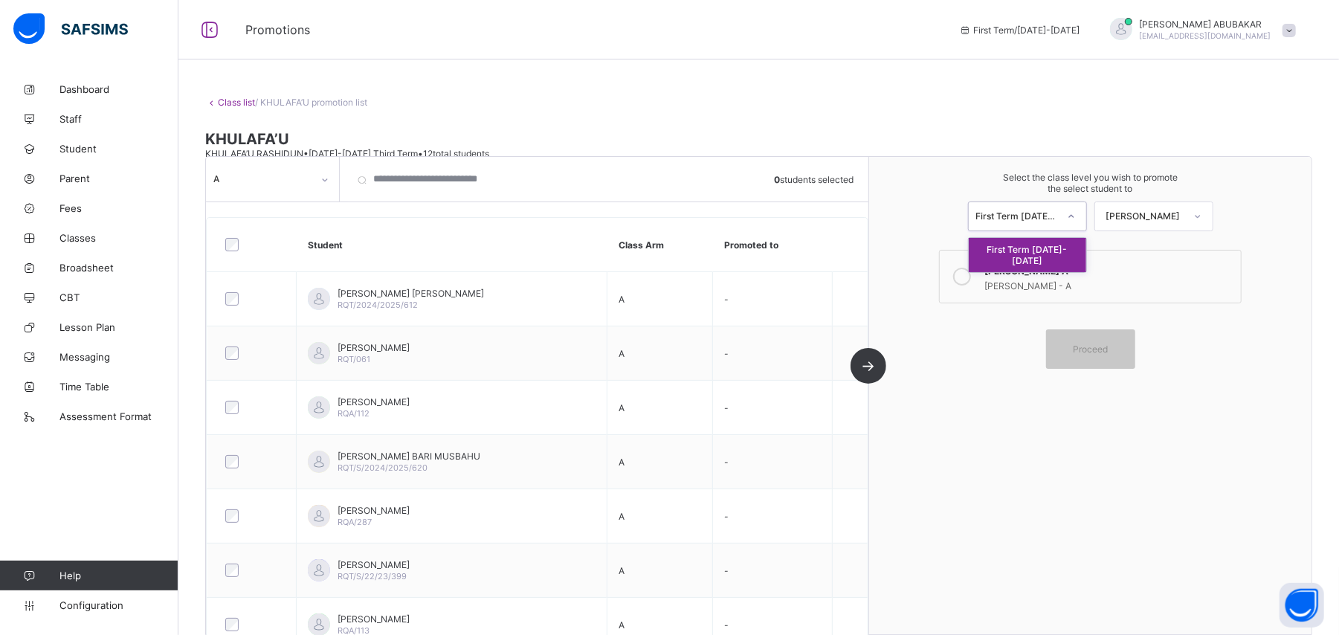
click at [1081, 245] on div "First Term [DATE]-[DATE]" at bounding box center [1028, 255] width 118 height 34
click at [361, 186] on input "search" at bounding box center [429, 179] width 164 height 45
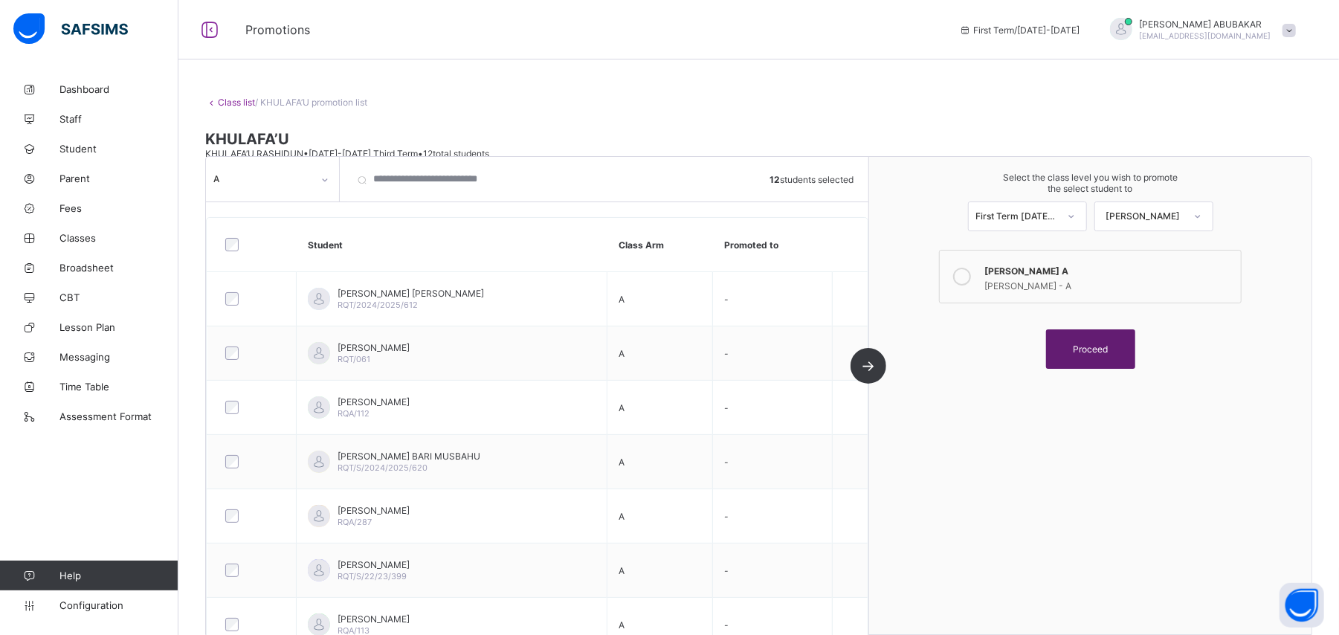
click at [1087, 364] on div "Proceed" at bounding box center [1090, 348] width 89 height 39
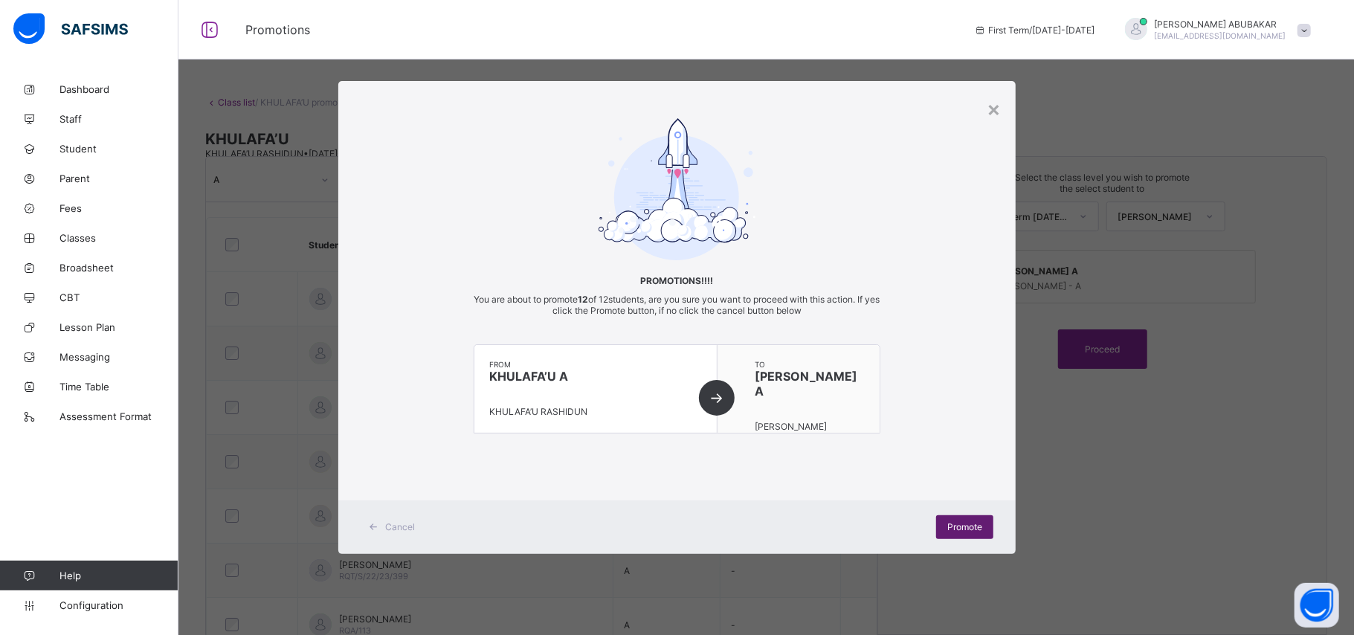
click at [949, 524] on span "Promote" at bounding box center [964, 526] width 35 height 11
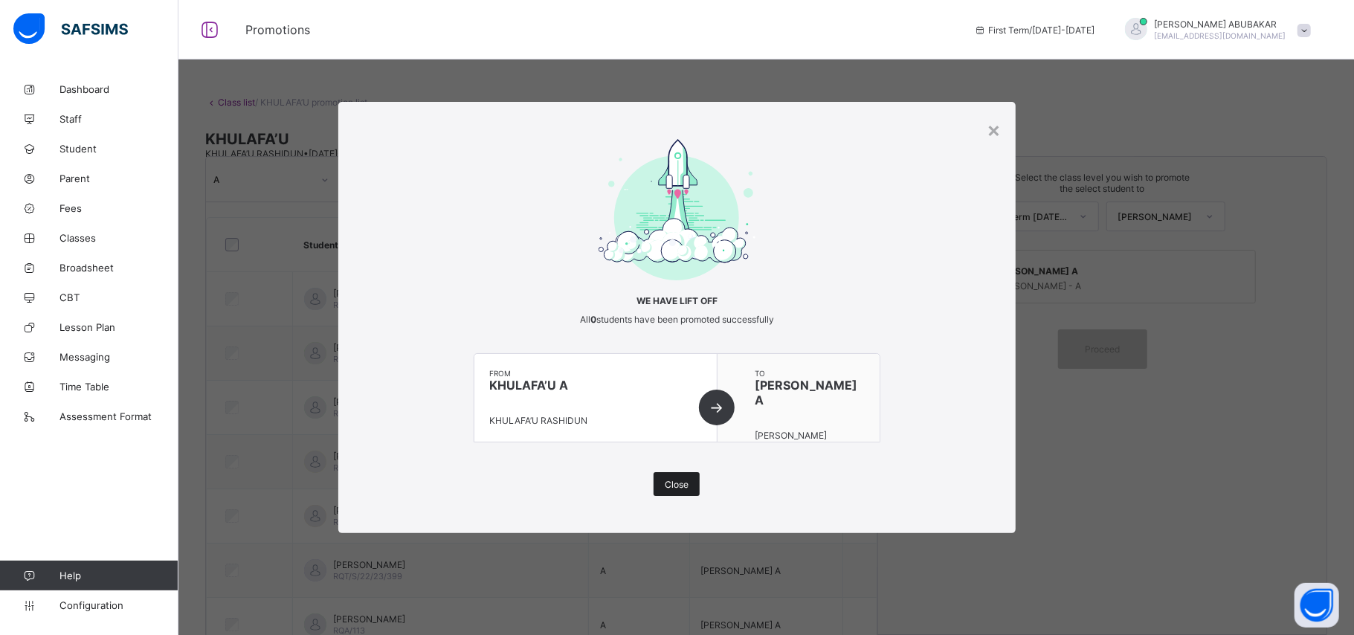
click at [686, 486] on span "Close" at bounding box center [677, 484] width 24 height 11
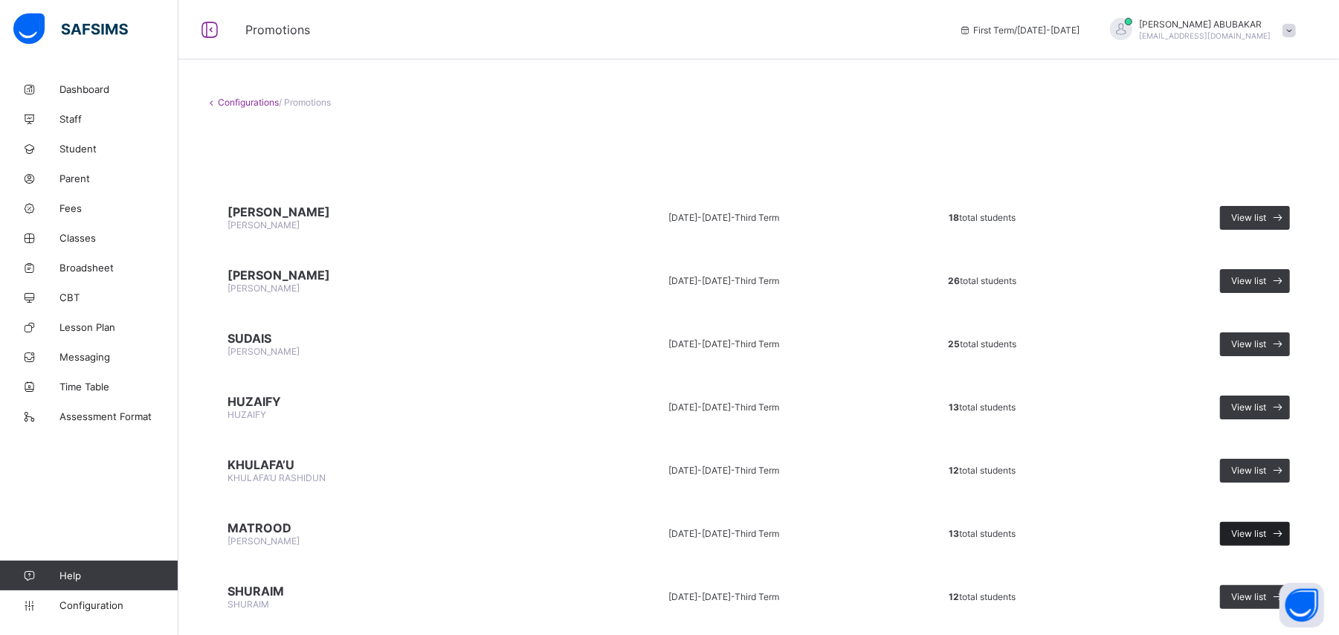
click at [1257, 528] on span "View list" at bounding box center [1249, 533] width 35 height 11
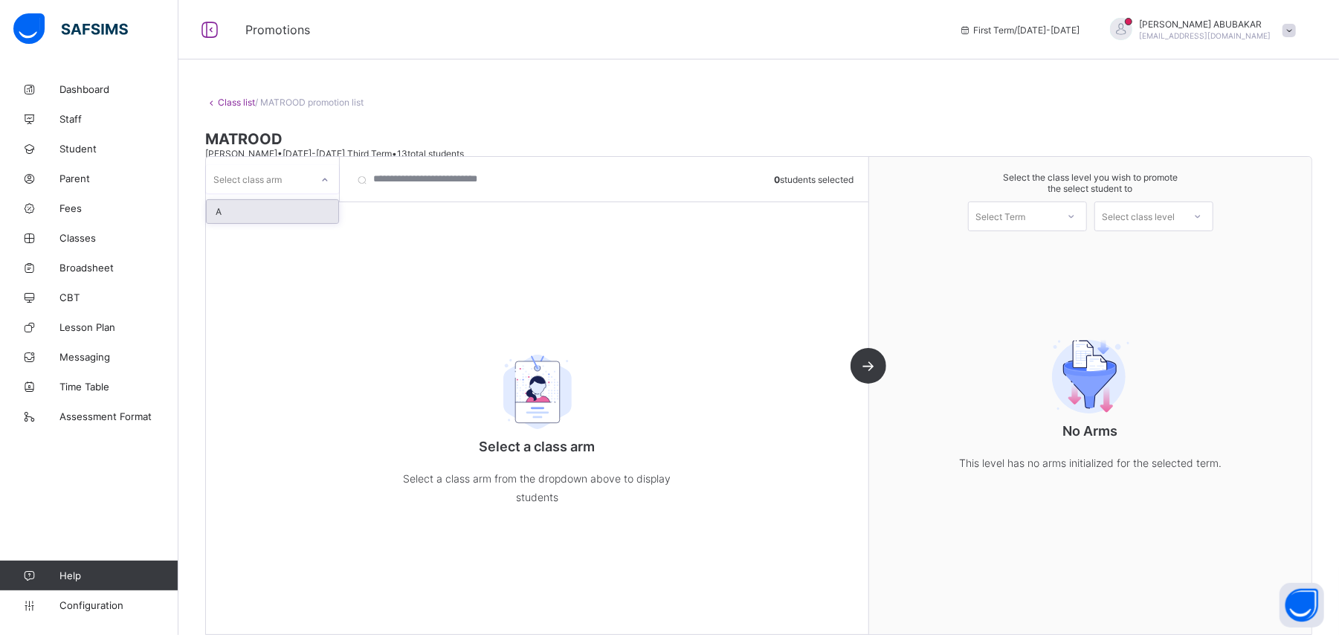
click at [327, 176] on icon at bounding box center [325, 180] width 9 height 15
click at [316, 206] on div "A" at bounding box center [273, 211] width 132 height 23
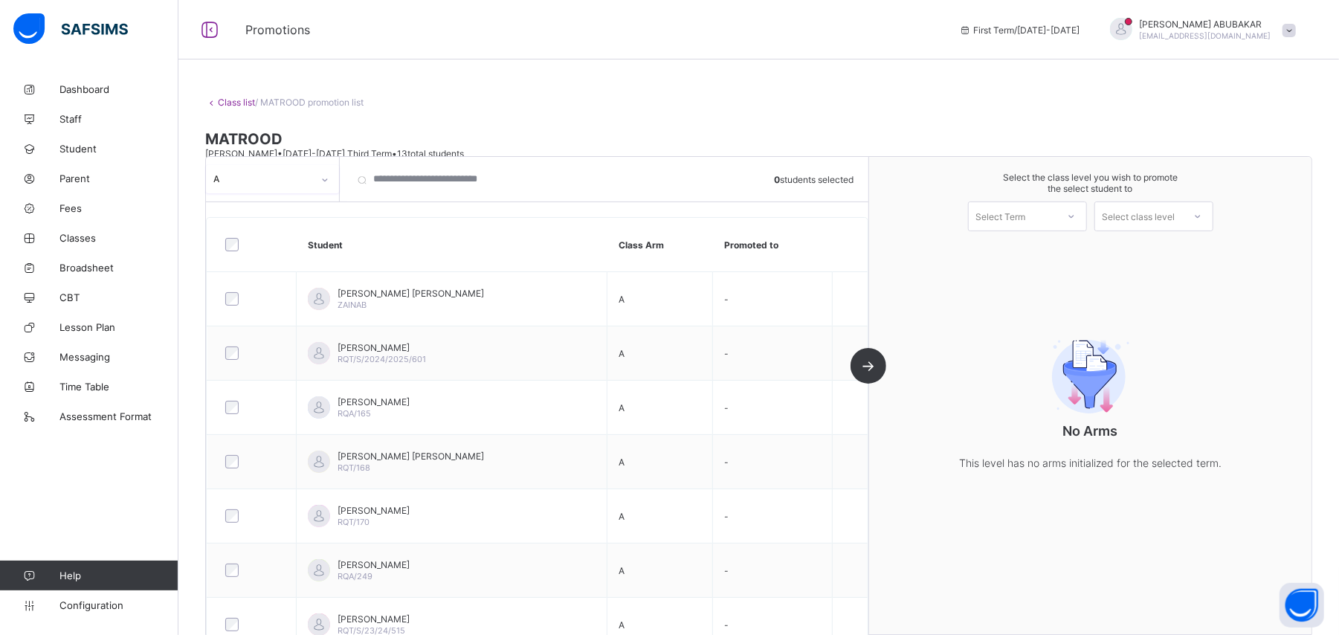
click at [1076, 216] on icon at bounding box center [1071, 216] width 9 height 15
click at [1075, 251] on div "First Term [DATE]-[DATE]" at bounding box center [1028, 255] width 118 height 34
click at [1159, 217] on div "Select class level" at bounding box center [1139, 217] width 73 height 30
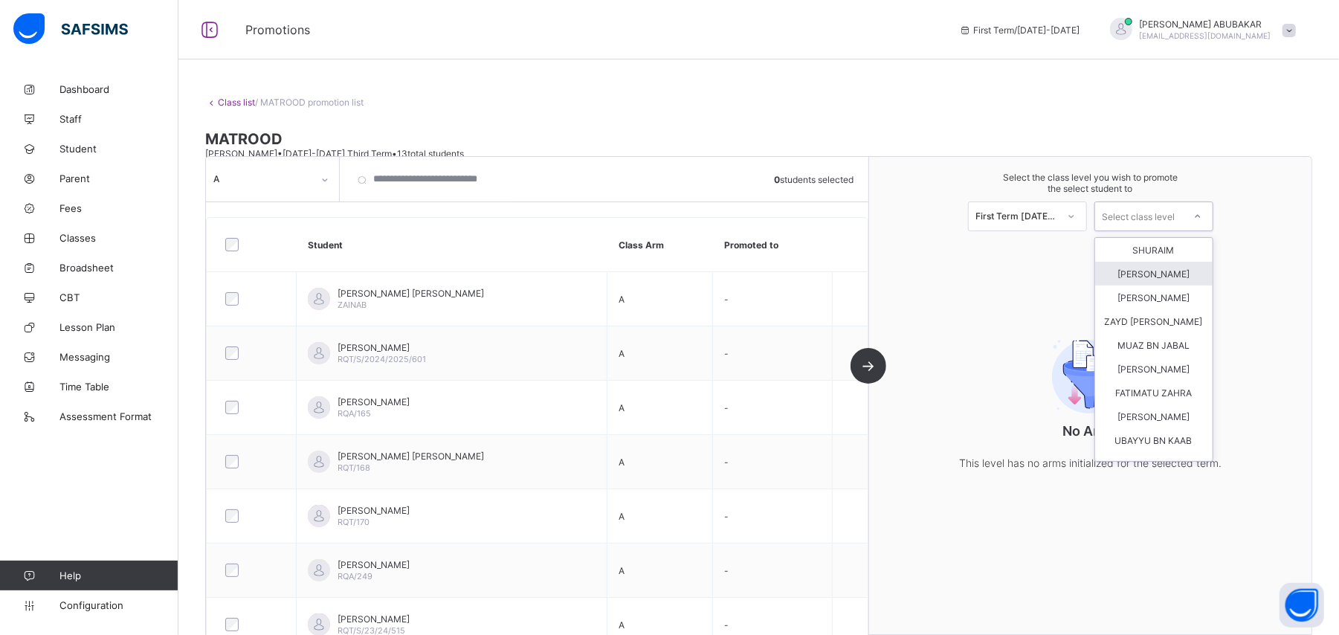
scroll to position [144, 0]
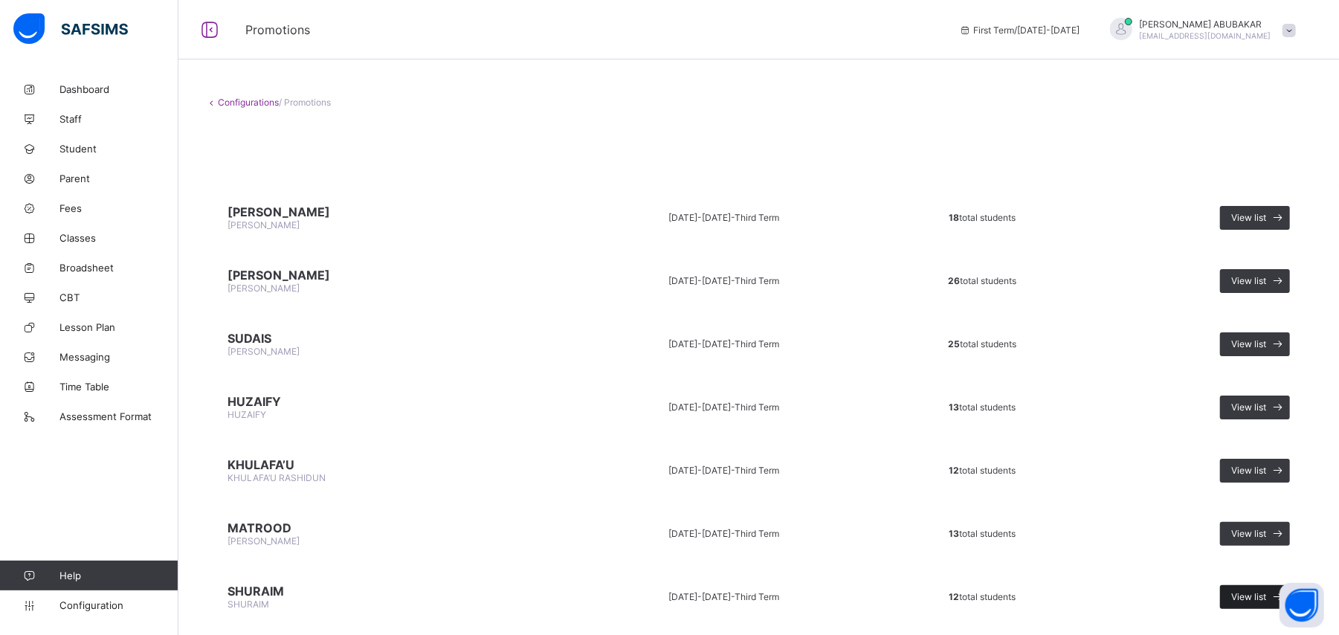
click at [1267, 591] on span "View list" at bounding box center [1249, 596] width 35 height 11
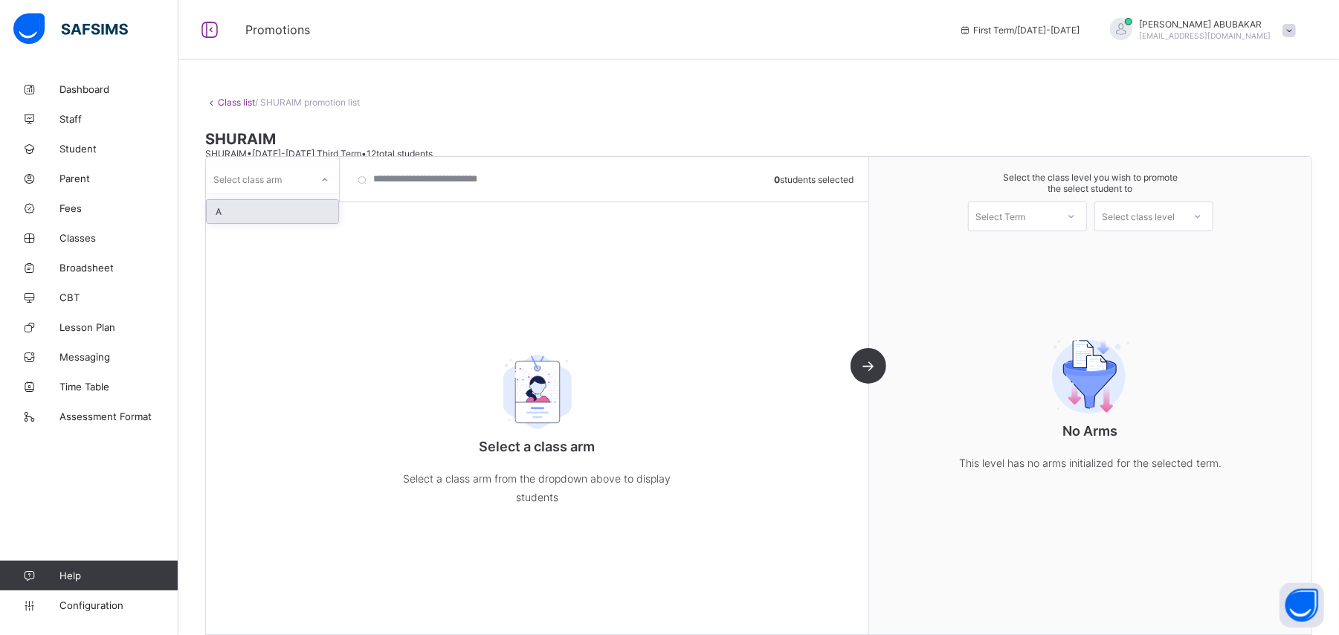
click at [318, 177] on div at bounding box center [324, 180] width 25 height 24
click at [307, 207] on div "A" at bounding box center [273, 211] width 132 height 23
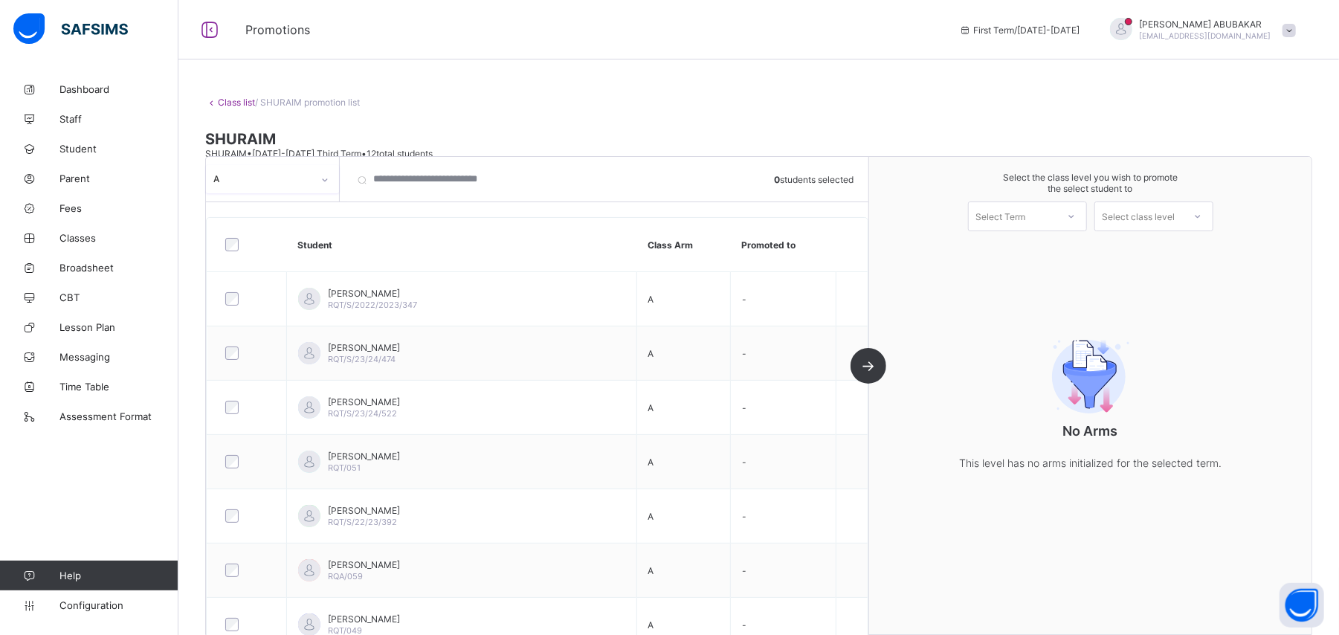
click at [1076, 218] on icon at bounding box center [1071, 216] width 9 height 15
click at [1083, 242] on div "First Term [DATE]-[DATE]" at bounding box center [1028, 255] width 118 height 34
click at [1200, 215] on icon at bounding box center [1197, 216] width 5 height 3
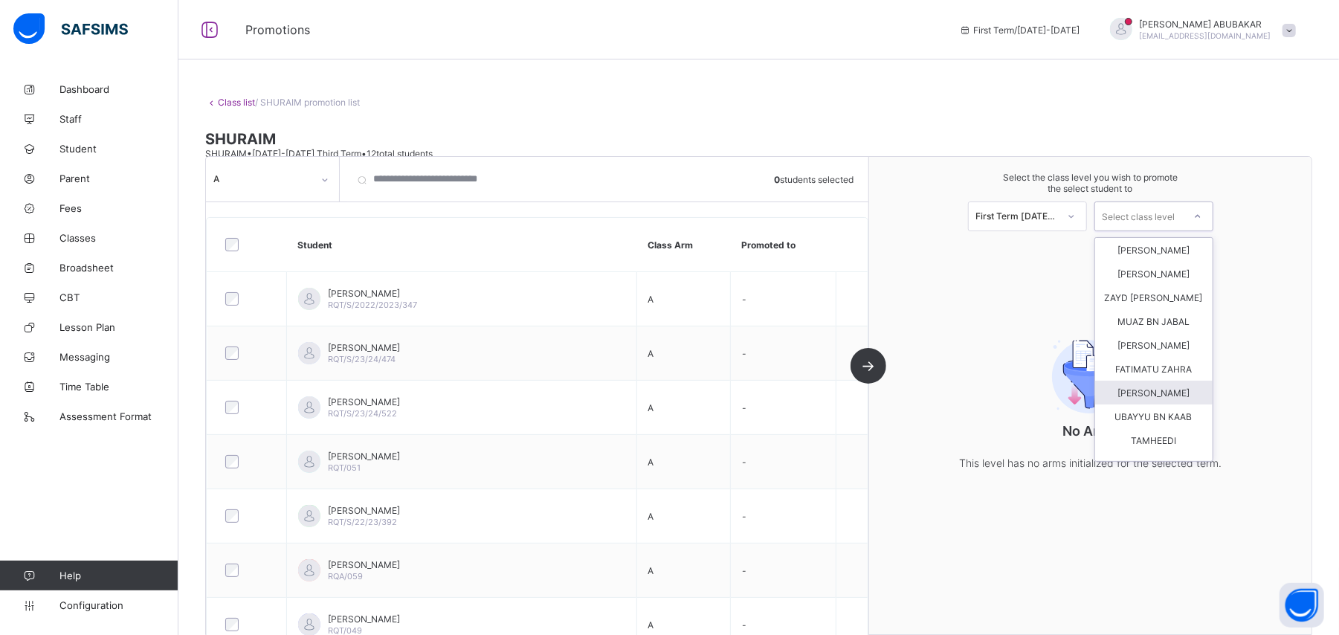
scroll to position [120, 0]
click at [1159, 344] on div "MINSHAWEE" at bounding box center [1154, 344] width 118 height 24
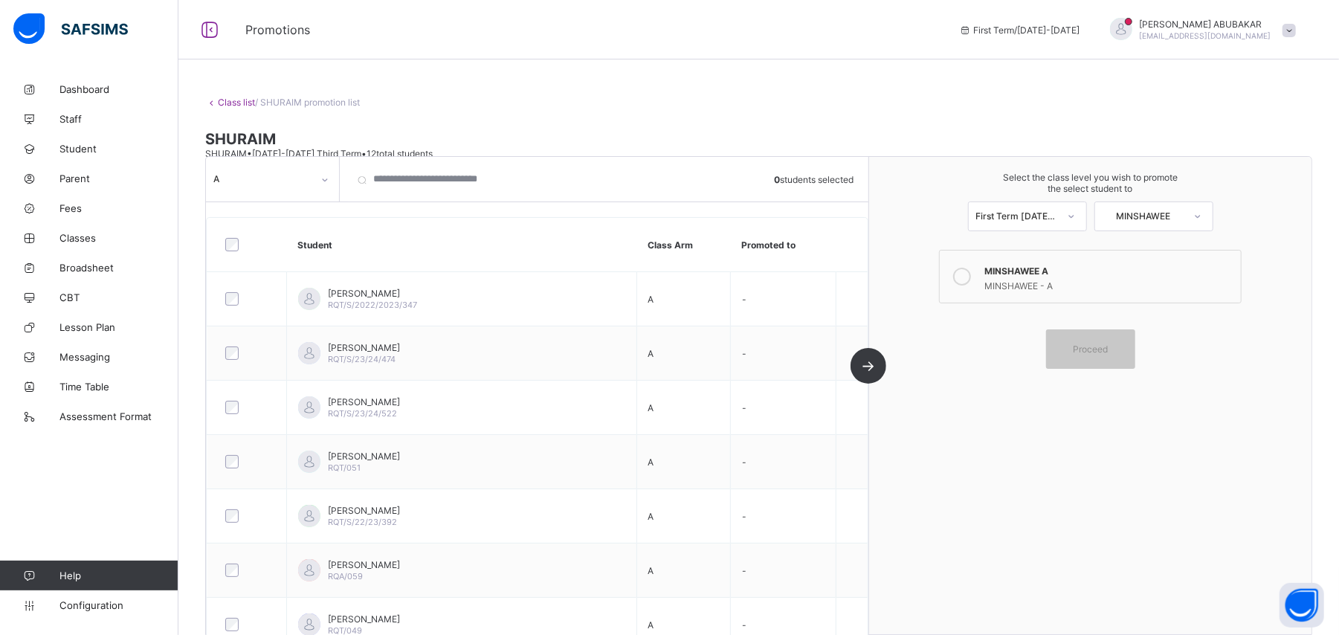
click at [971, 281] on icon at bounding box center [962, 277] width 18 height 18
click at [1086, 360] on div "Proceed" at bounding box center [1090, 348] width 89 height 39
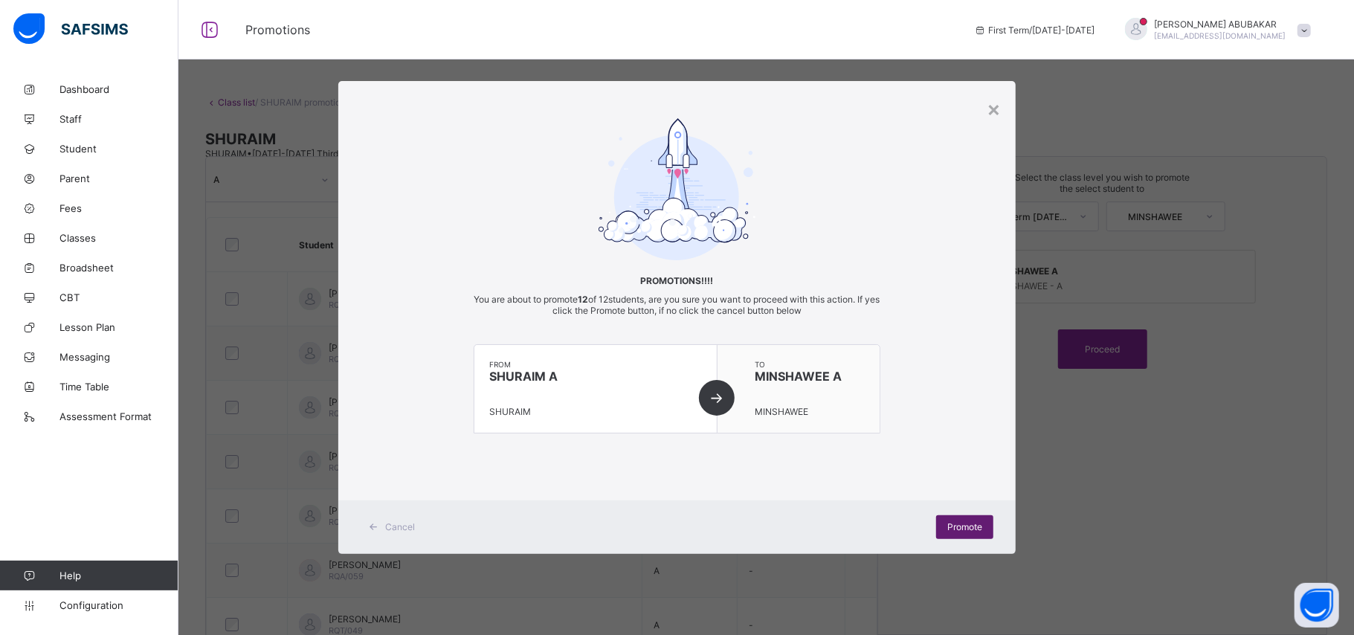
click at [959, 527] on span "Promote" at bounding box center [964, 526] width 35 height 11
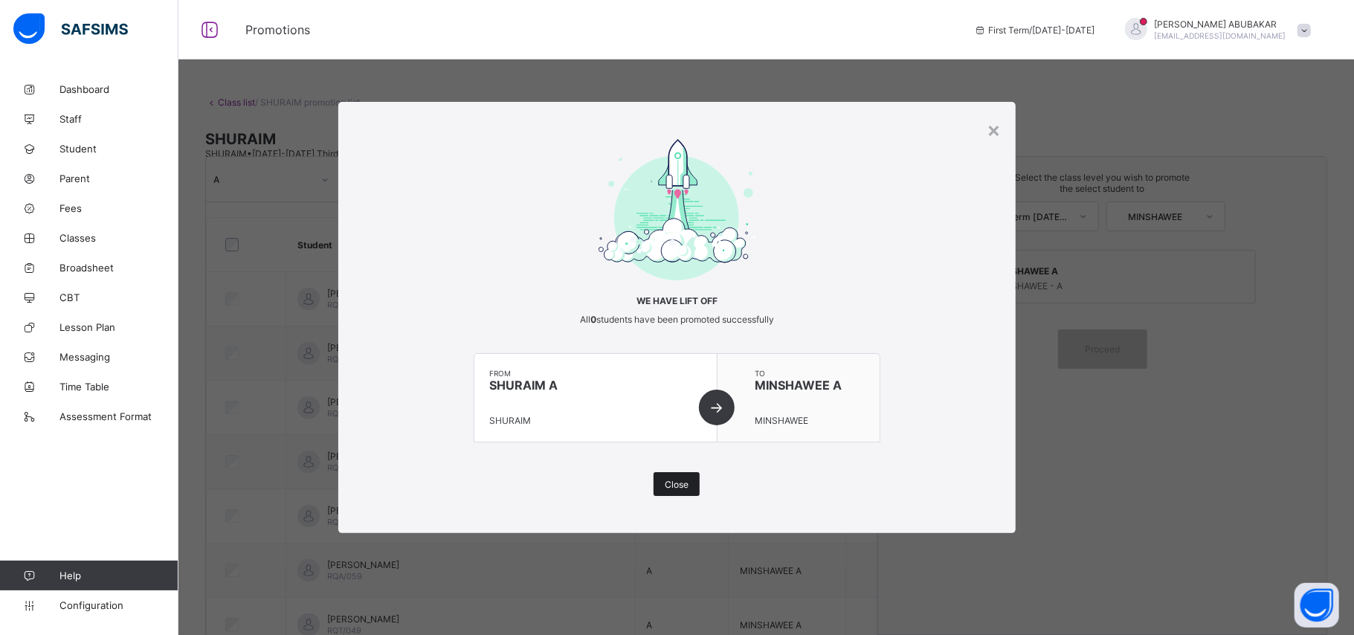
click at [670, 486] on span "Close" at bounding box center [677, 484] width 24 height 11
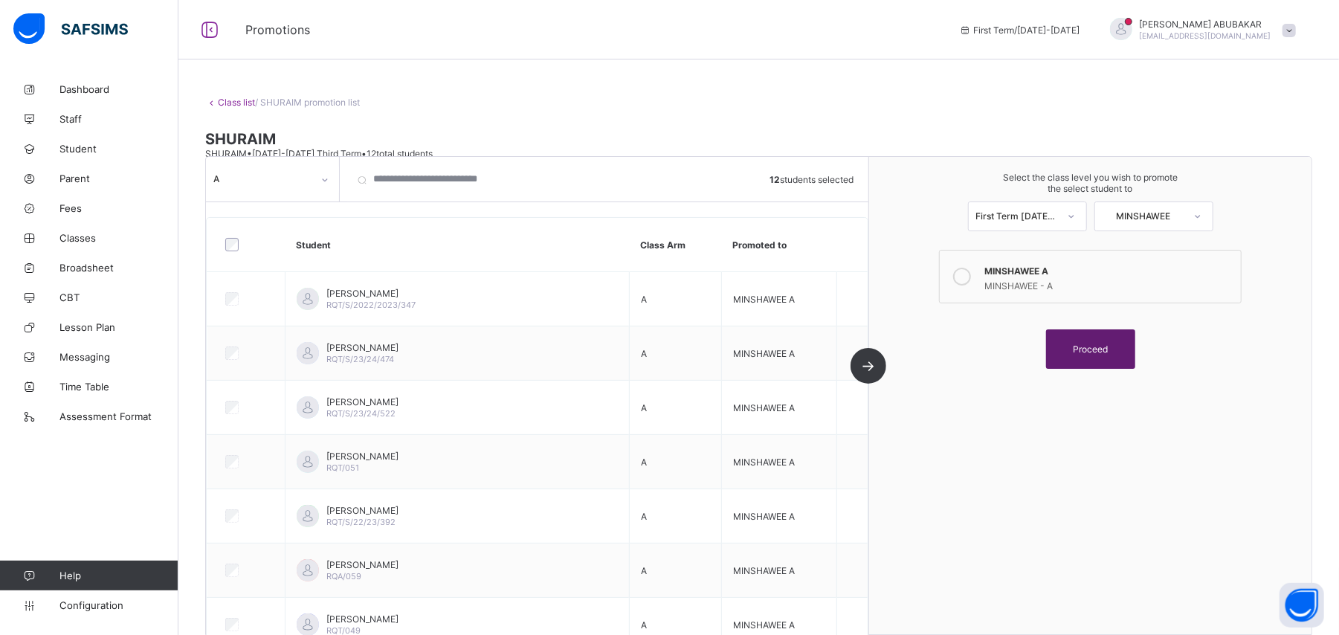
click at [1092, 358] on div "Proceed" at bounding box center [1090, 348] width 89 height 39
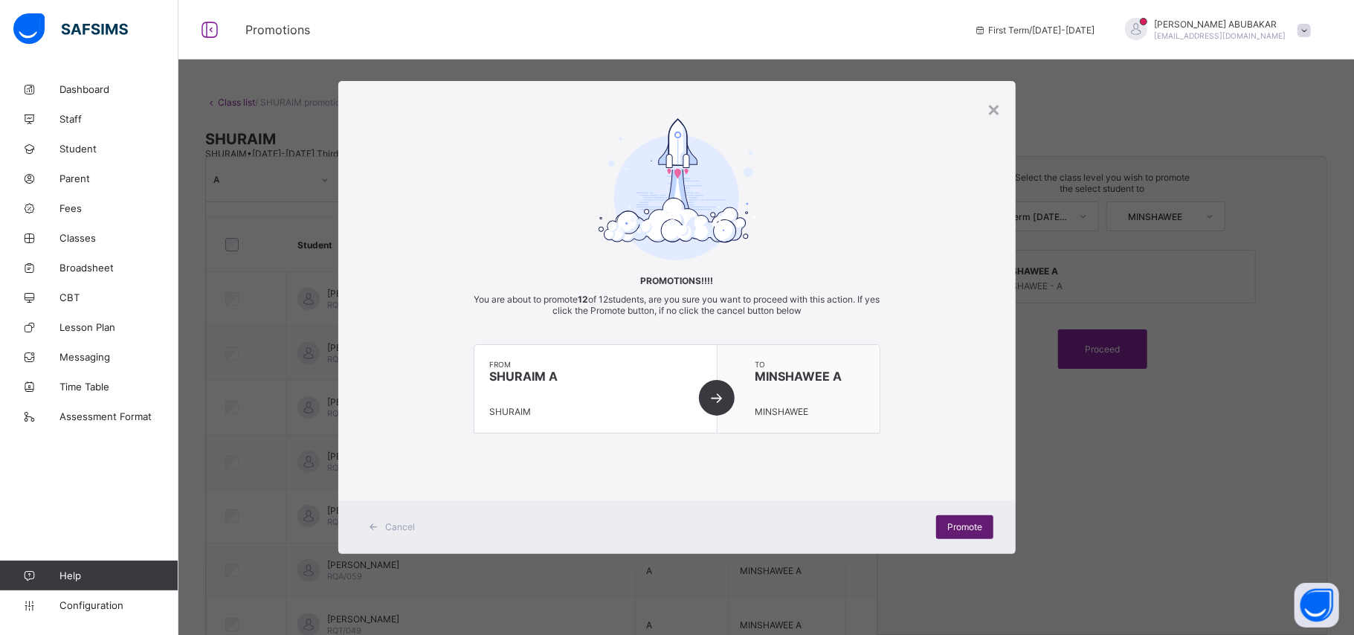
click at [970, 531] on span "Promote" at bounding box center [964, 526] width 35 height 11
click at [970, 525] on span "Promote" at bounding box center [964, 526] width 35 height 11
click at [994, 105] on div "×" at bounding box center [994, 108] width 14 height 25
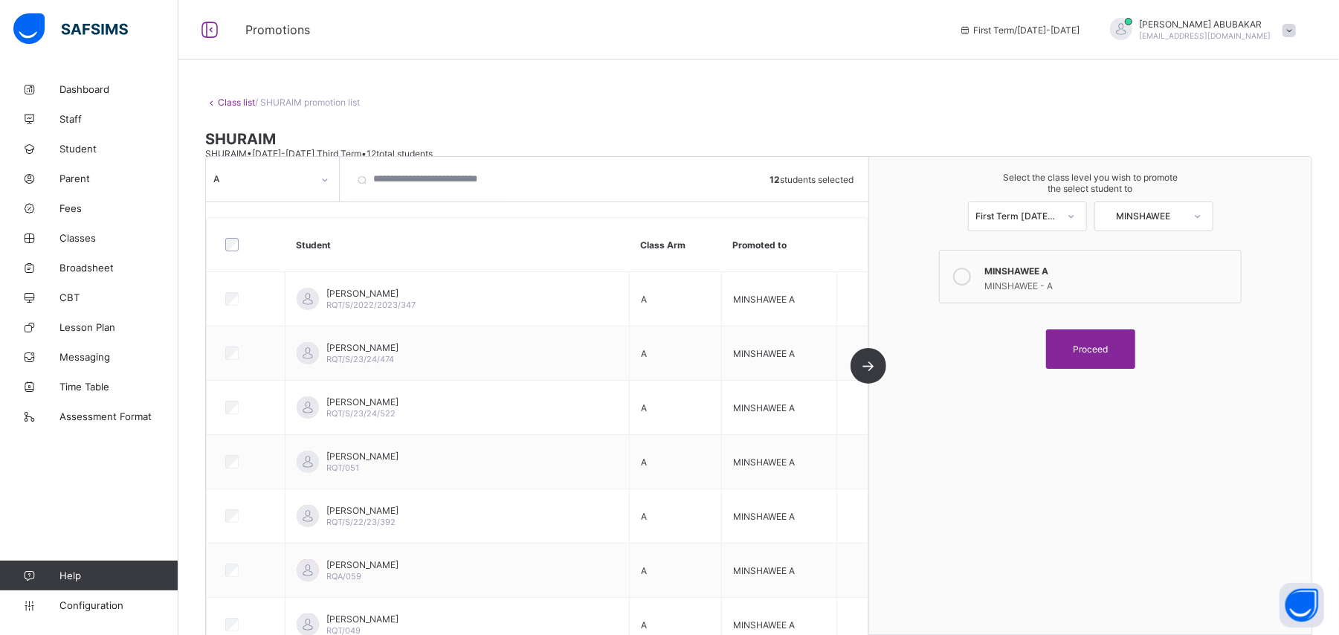
click at [1296, 30] on span at bounding box center [1289, 30] width 13 height 13
click at [1260, 226] on span "Logout" at bounding box center [1248, 230] width 98 height 17
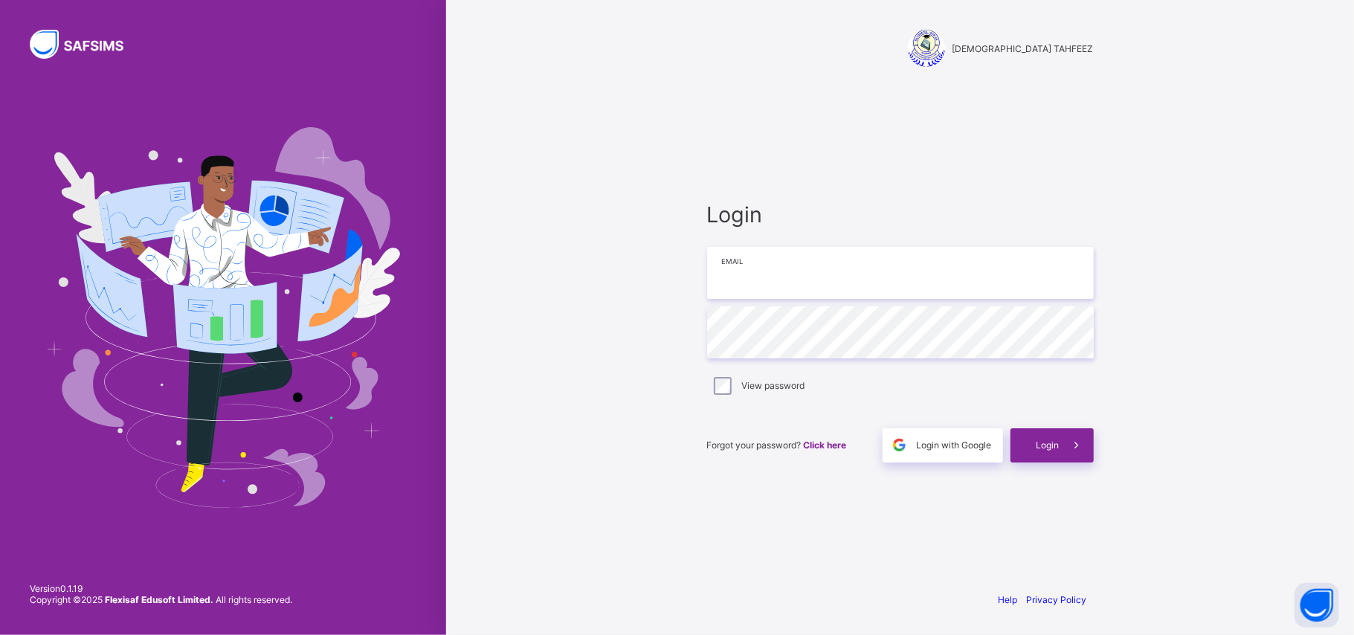
type input "**********"
click at [1055, 449] on span "Login" at bounding box center [1048, 445] width 23 height 11
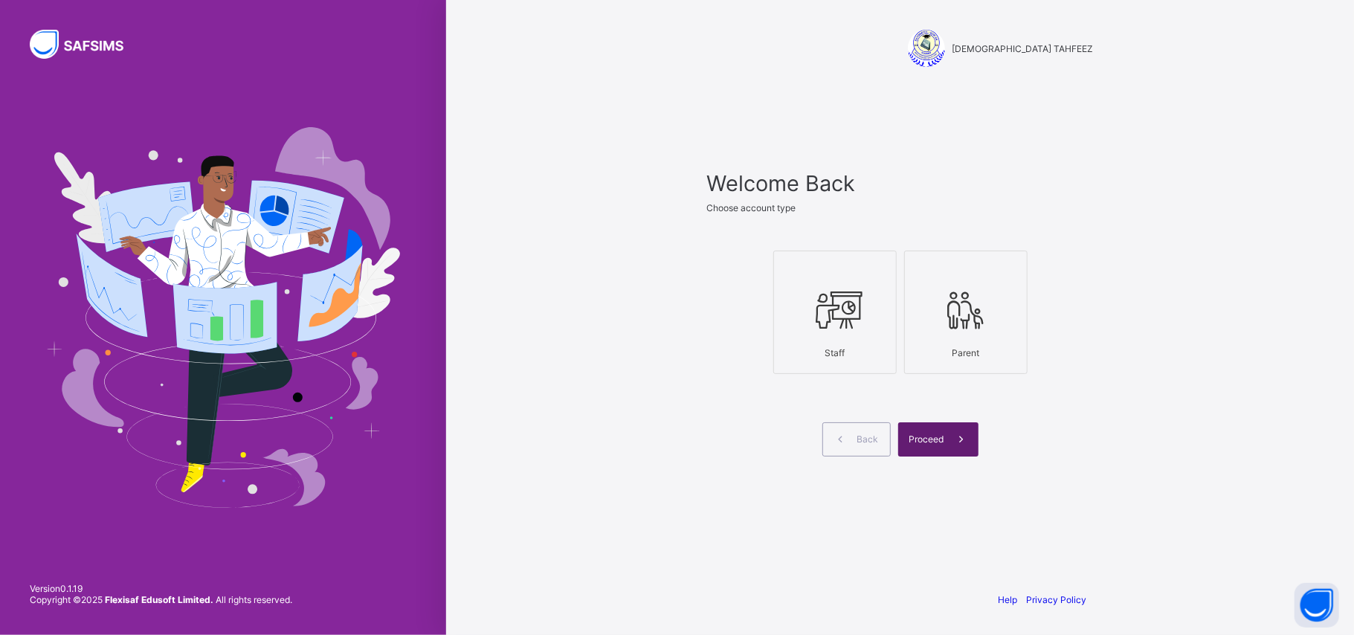
click at [947, 448] on span at bounding box center [961, 439] width 34 height 34
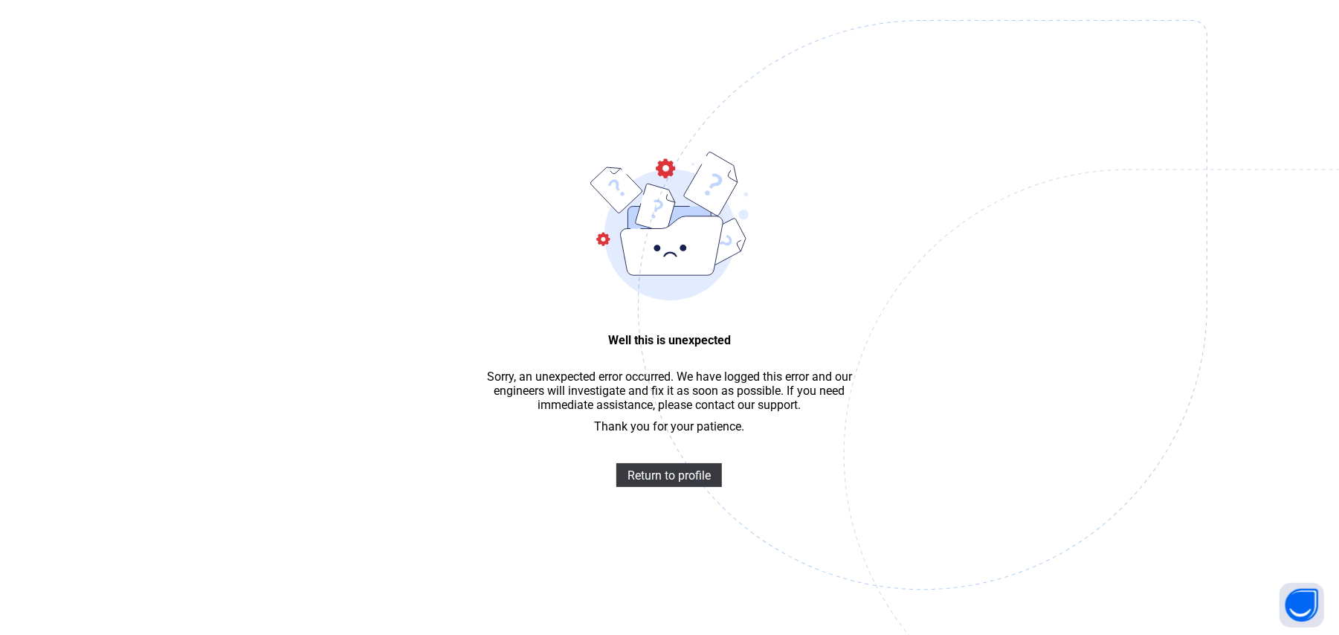
click at [690, 495] on img at bounding box center [1026, 379] width 776 height 719
click at [690, 483] on span "Return to profile" at bounding box center [669, 476] width 83 height 14
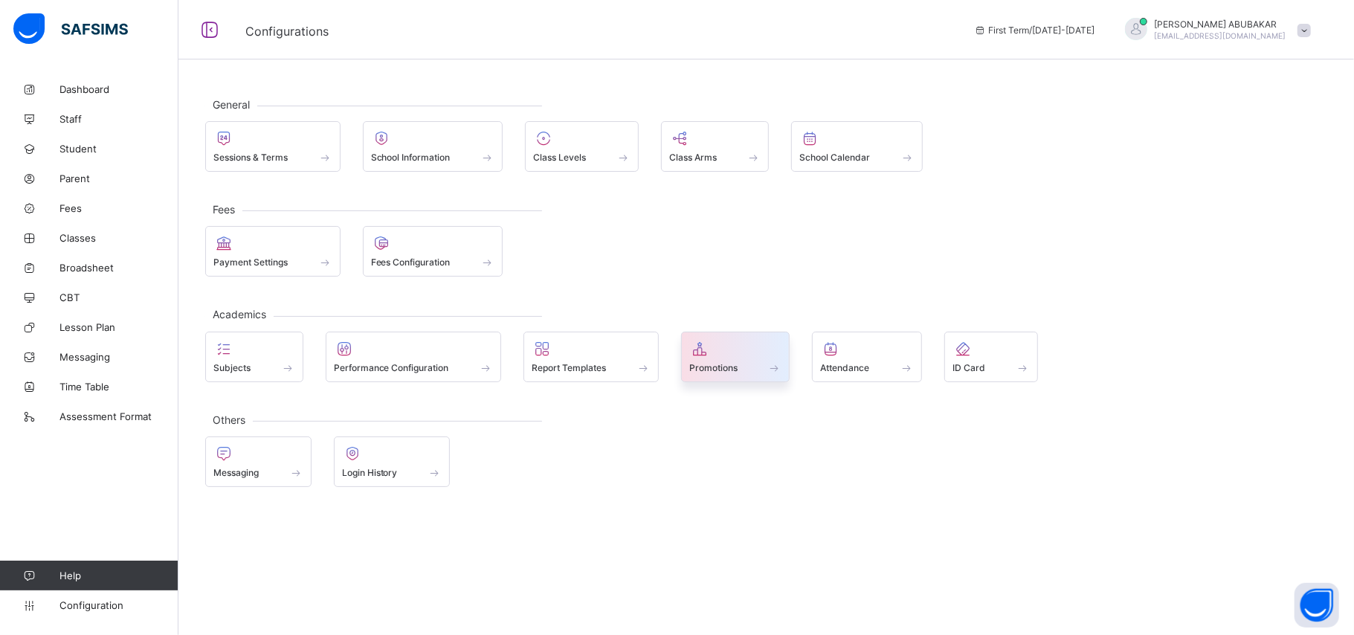
click at [759, 366] on div "Promotions" at bounding box center [735, 367] width 93 height 13
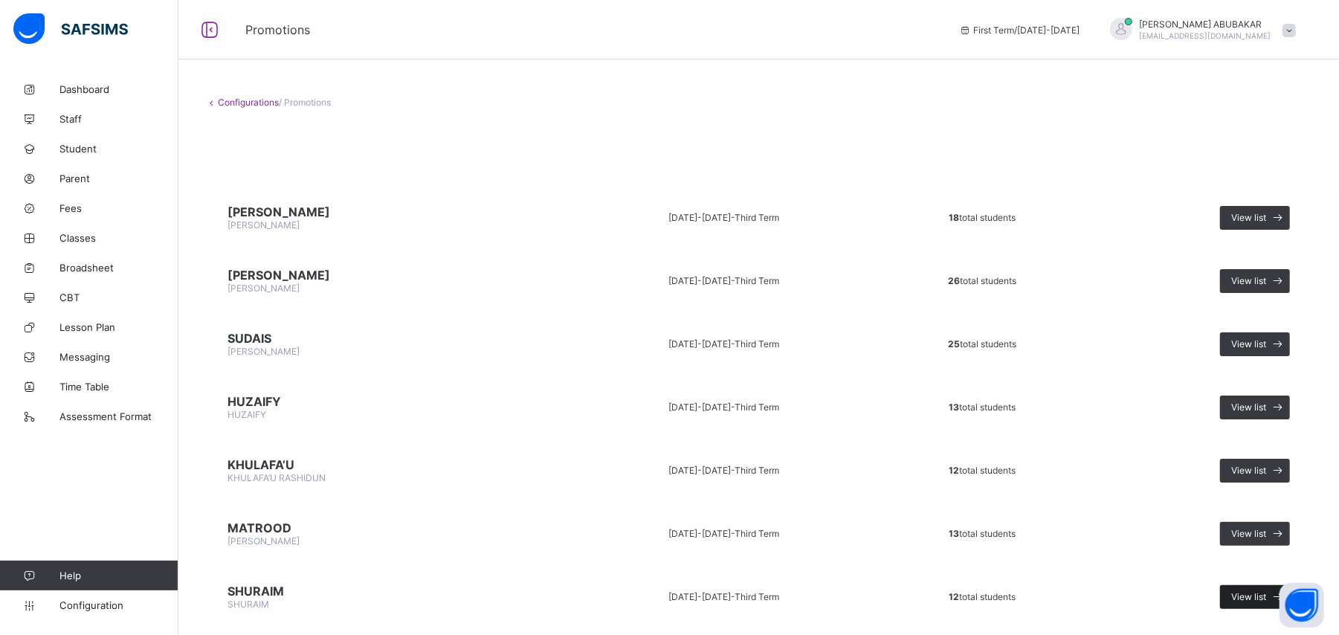
click at [1267, 591] on span "View list" at bounding box center [1249, 596] width 35 height 11
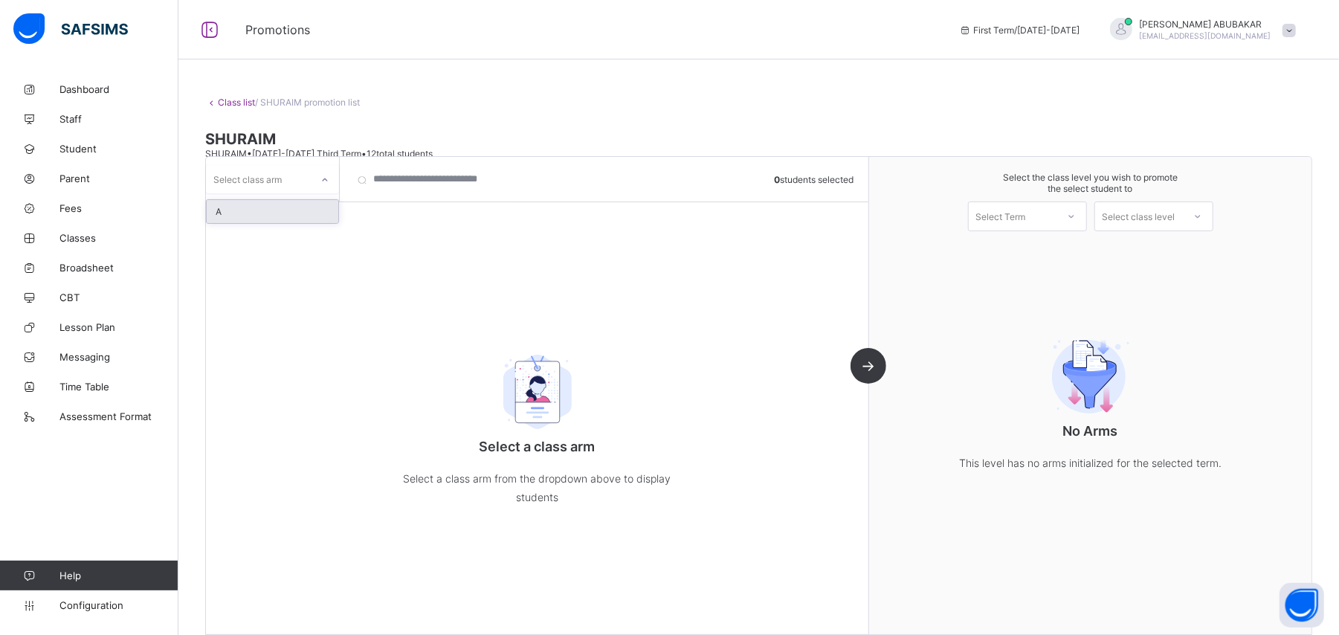
click at [315, 183] on div at bounding box center [324, 180] width 25 height 24
click at [300, 221] on div "A" at bounding box center [273, 211] width 132 height 23
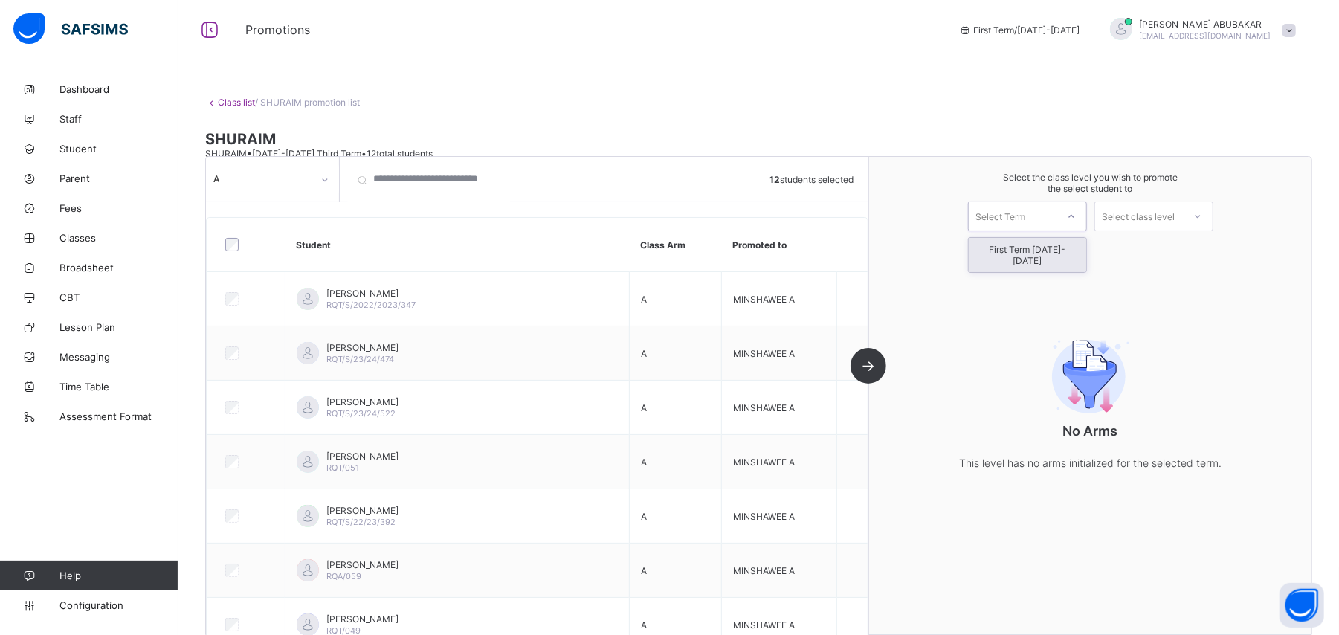
click at [1081, 220] on div at bounding box center [1071, 216] width 27 height 25
click at [1078, 245] on div "First Term [DATE]-[DATE]" at bounding box center [1028, 255] width 118 height 34
click at [1162, 212] on div "Select class level" at bounding box center [1139, 217] width 73 height 30
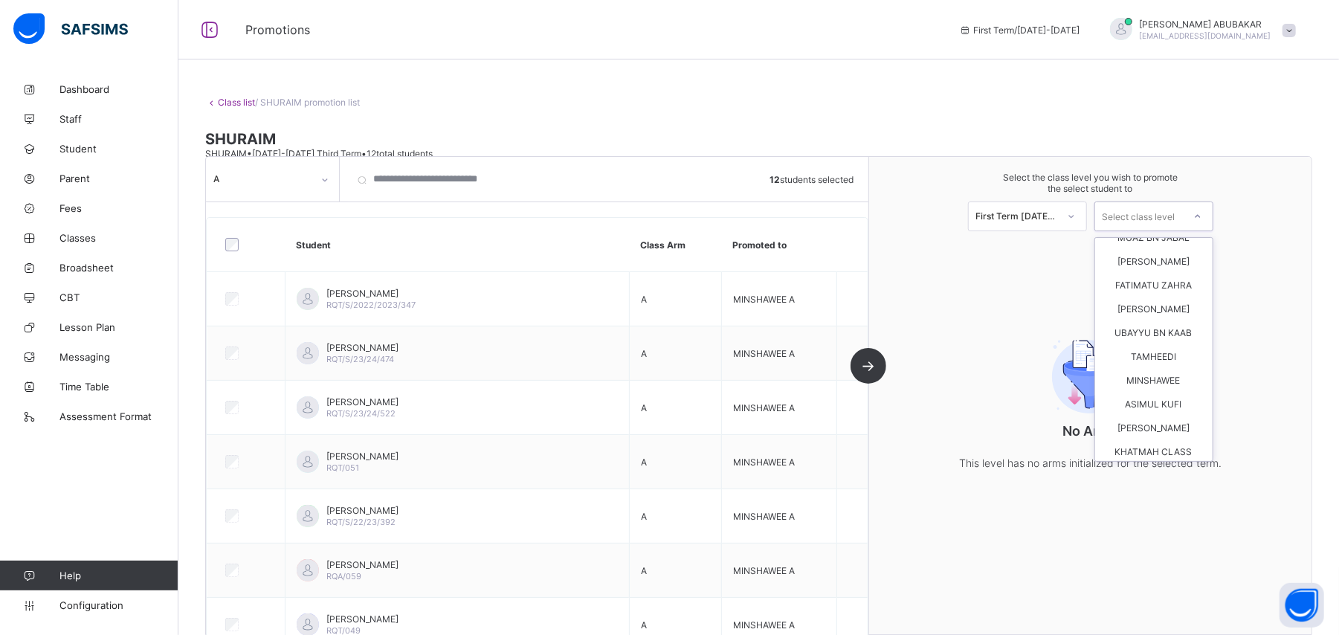
scroll to position [120, 0]
click at [1145, 338] on div "MINSHAWEE" at bounding box center [1154, 344] width 118 height 24
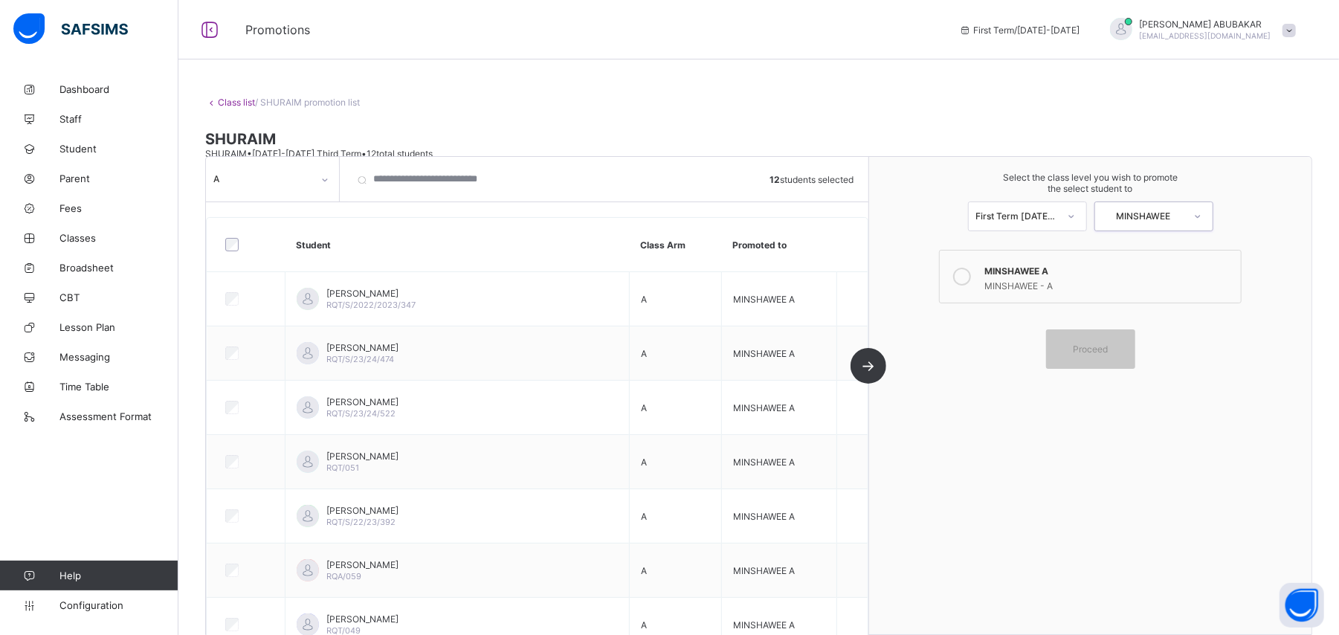
click at [971, 278] on icon at bounding box center [962, 277] width 18 height 18
click at [1099, 344] on span "Proceed" at bounding box center [1090, 349] width 35 height 11
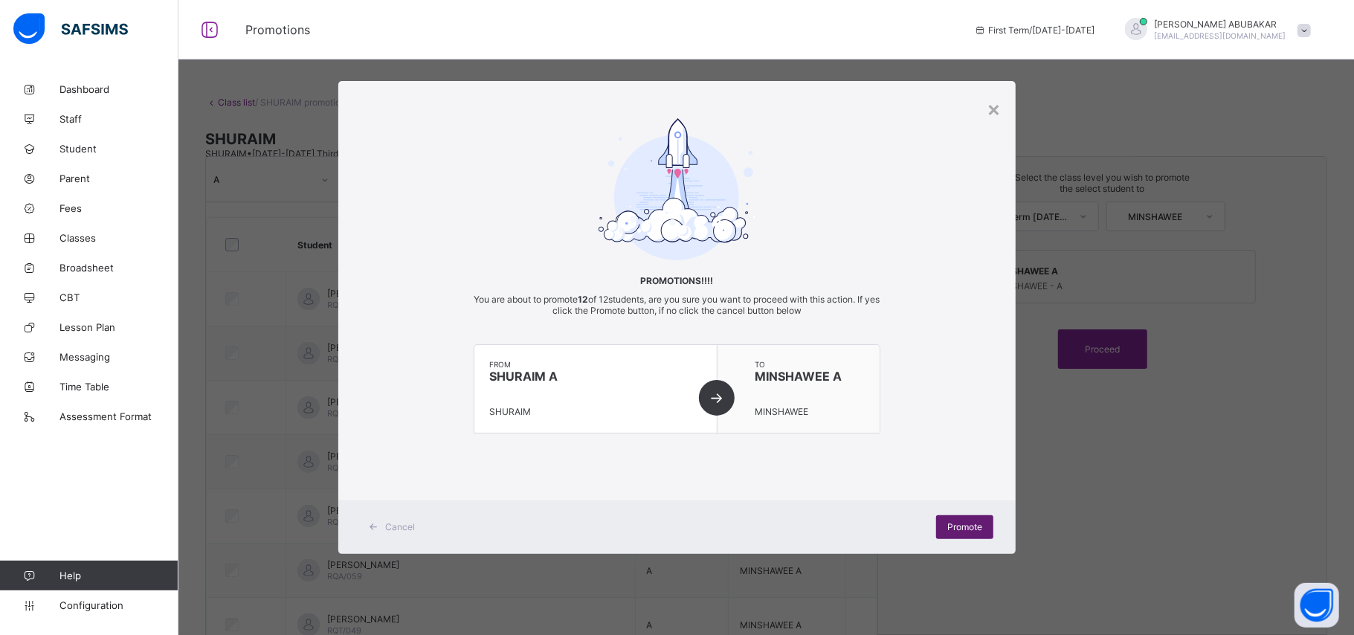
click at [956, 532] on div "Promote" at bounding box center [964, 527] width 57 height 24
click at [959, 536] on div "Promote" at bounding box center [964, 527] width 57 height 24
click at [995, 111] on div "×" at bounding box center [994, 108] width 14 height 25
